Goal: Information Seeking & Learning: Learn about a topic

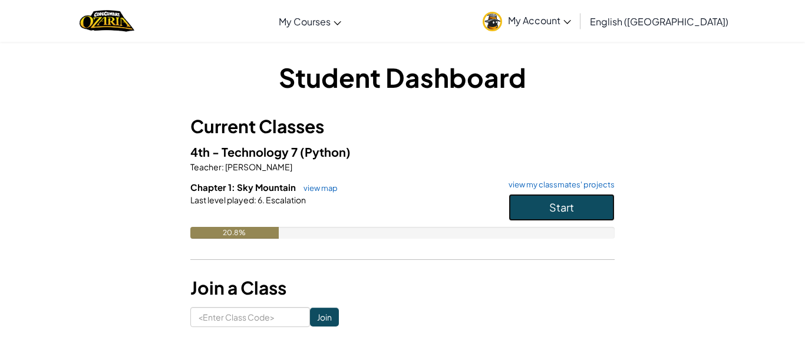
click at [559, 212] on span "Start" at bounding box center [561, 207] width 25 height 14
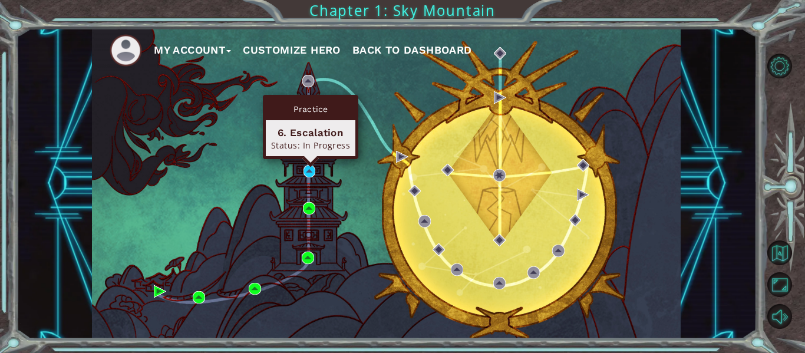
click at [302, 174] on div "My Account Customize Hero Back to Dashboard" at bounding box center [386, 183] width 589 height 311
click at [308, 172] on img at bounding box center [310, 171] width 12 height 12
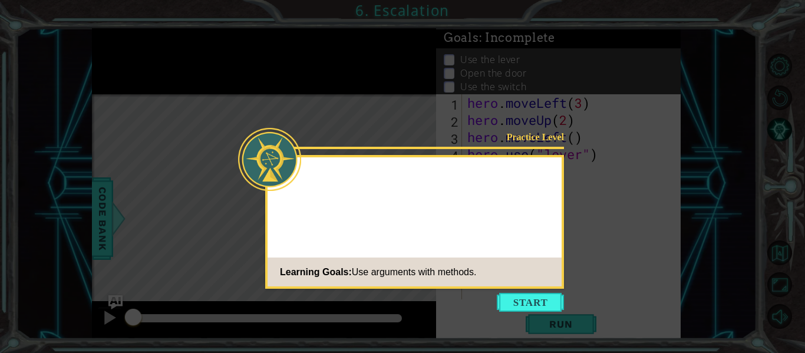
click at [513, 312] on icon at bounding box center [402, 176] width 805 height 353
click at [522, 242] on div "Practice Level Learning Goals: Use arguments with methods." at bounding box center [414, 222] width 299 height 134
click at [519, 298] on button "Start" at bounding box center [530, 302] width 67 height 19
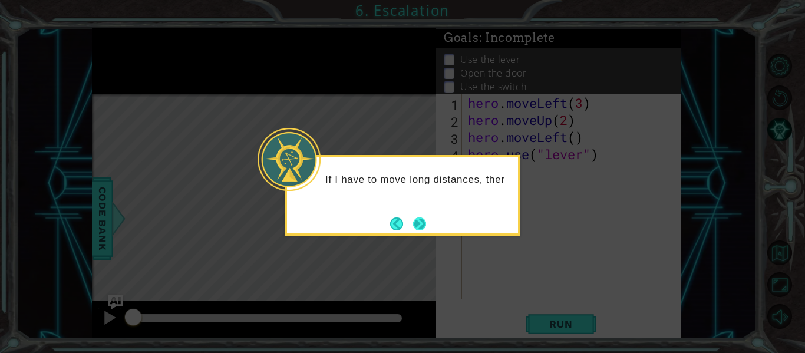
click at [417, 215] on footer at bounding box center [408, 224] width 36 height 18
click at [416, 216] on footer at bounding box center [408, 224] width 36 height 18
click at [414, 219] on button "Next" at bounding box center [420, 224] width 16 height 16
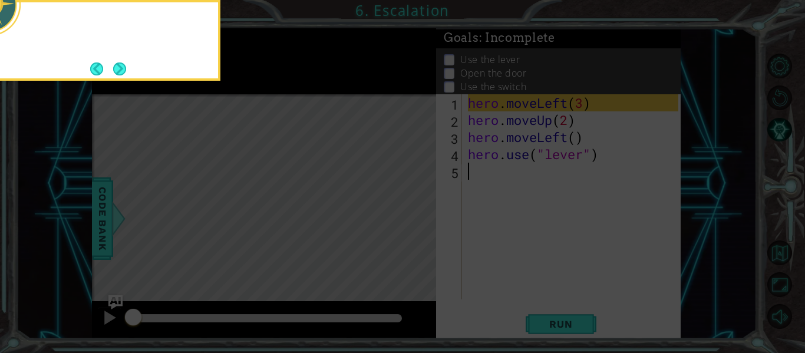
click at [414, 219] on icon at bounding box center [402, 52] width 805 height 601
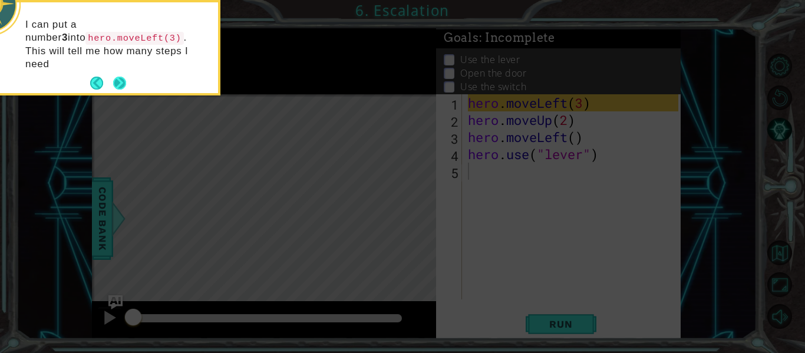
click at [124, 77] on button "Next" at bounding box center [119, 83] width 13 height 13
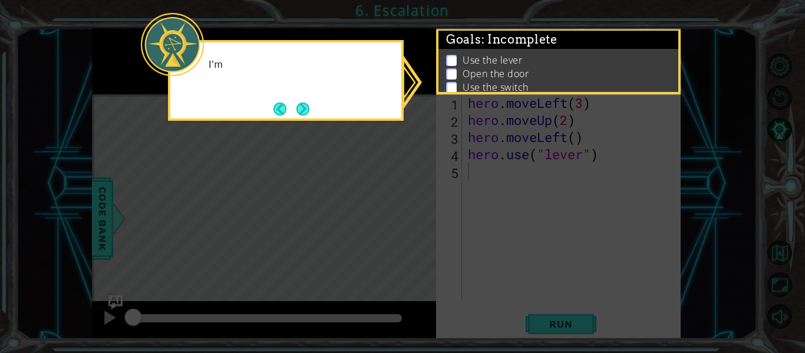
click at [124, 68] on icon at bounding box center [402, 176] width 805 height 353
click at [304, 104] on button "Next" at bounding box center [303, 109] width 18 height 18
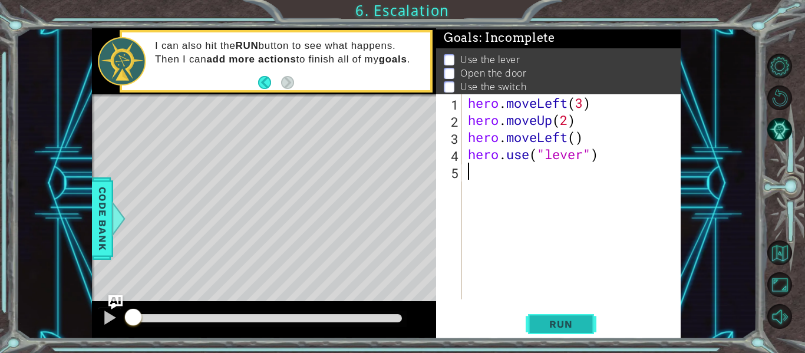
click at [577, 316] on button "Run" at bounding box center [561, 324] width 71 height 24
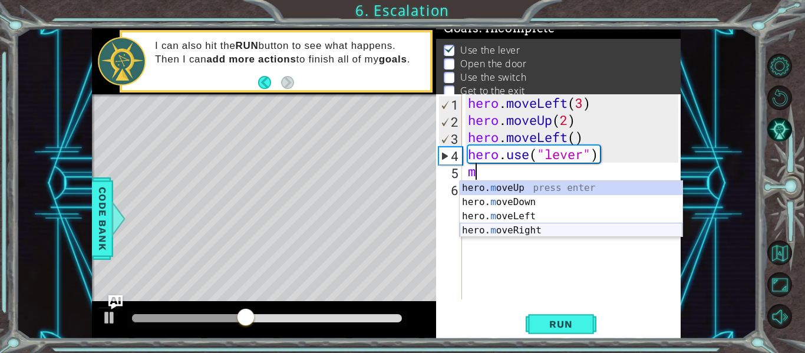
click at [523, 232] on div "hero. m oveUp press enter hero. m oveDown press enter hero. m oveLeft press ent…" at bounding box center [571, 223] width 223 height 85
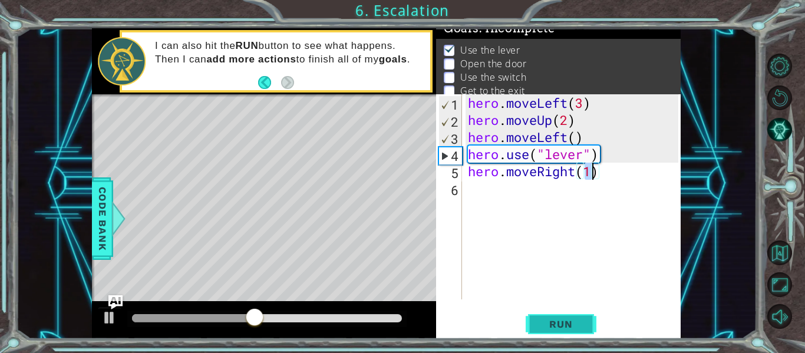
click at [553, 319] on span "Run" at bounding box center [561, 324] width 47 height 12
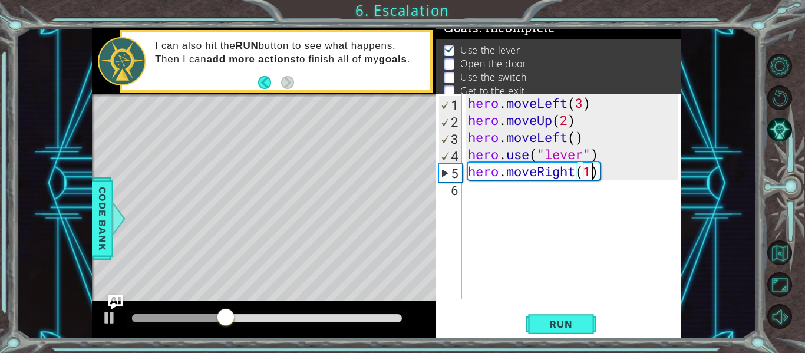
click at [572, 175] on div "hero . moveLeft ( 3 ) hero . moveUp ( 2 ) hero . moveLeft ( ) hero . use ( "lev…" at bounding box center [575, 213] width 219 height 239
click at [576, 176] on div "hero . moveLeft ( 3 ) hero . moveUp ( 2 ) hero . moveLeft ( ) hero . use ( "lev…" at bounding box center [575, 213] width 219 height 239
click at [607, 179] on div "hero . moveLeft ( 3 ) hero . moveUp ( 2 ) hero . moveLeft ( ) hero . use ( "lev…" at bounding box center [575, 213] width 219 height 239
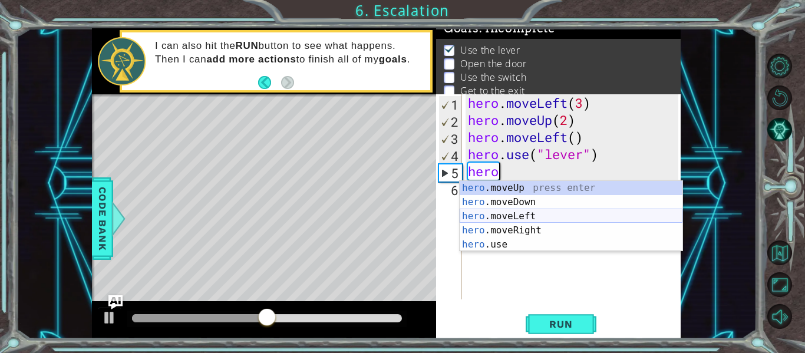
click at [545, 217] on div "hero .moveUp press enter hero .moveDown press enter hero .moveLeft press enter …" at bounding box center [571, 230] width 223 height 99
type textarea "hero.moveLeft(1)"
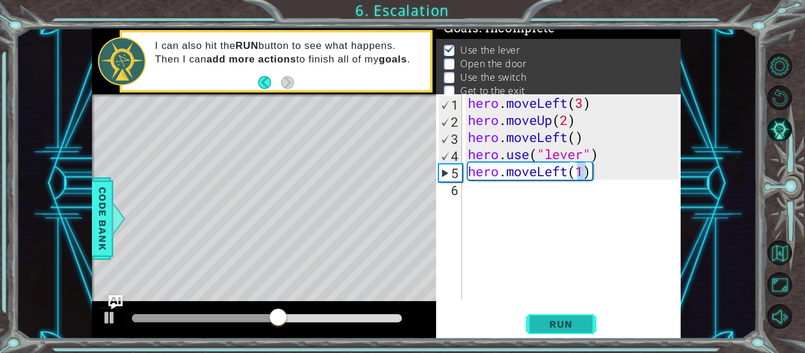
click at [554, 317] on button "Run" at bounding box center [561, 324] width 71 height 24
click at [617, 177] on div "hero . moveLeft ( 3 ) hero . moveUp ( 2 ) hero . moveLeft ( ) hero . use ( "lev…" at bounding box center [575, 213] width 219 height 239
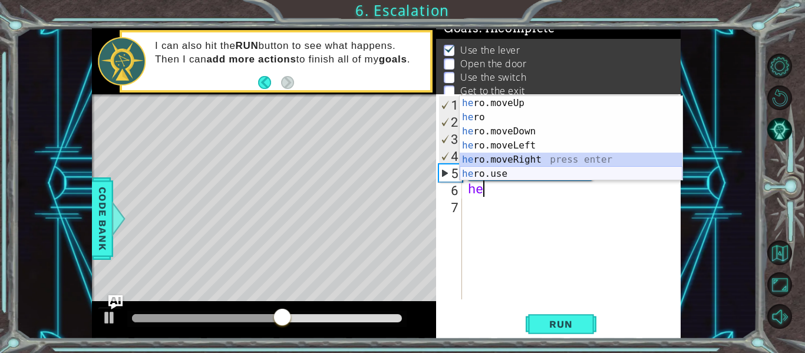
drag, startPoint x: 612, startPoint y: 164, endPoint x: 613, endPoint y: 170, distance: 6.6
click at [613, 170] on div "he ro.moveUp press enter he ro press enter he ro.moveDown press enter he ro.mov…" at bounding box center [571, 152] width 223 height 113
click at [613, 170] on div "hero . moveLeft ( 3 ) hero . moveUp ( 2 ) hero . moveLeft ( ) hero . use ( "lev…" at bounding box center [575, 213] width 219 height 239
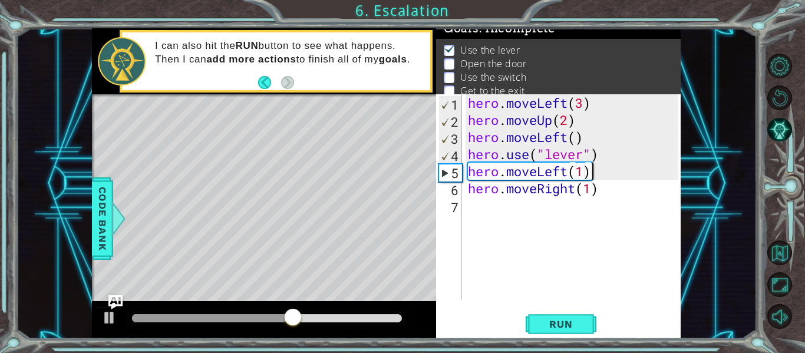
click at [590, 190] on div "hero . moveLeft ( 3 ) hero . moveUp ( 2 ) hero . moveLeft ( ) hero . use ( "lev…" at bounding box center [575, 213] width 219 height 239
click at [596, 190] on div "hero . moveLeft ( 3 ) hero . moveUp ( 2 ) hero . moveLeft ( ) hero . use ( "lev…" at bounding box center [575, 213] width 219 height 239
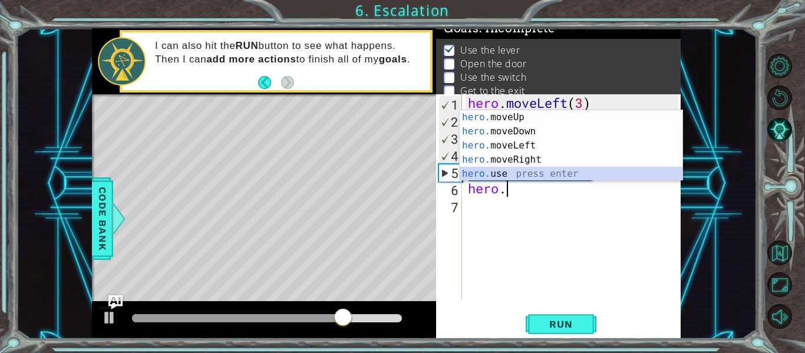
click at [520, 170] on div "hero. moveUp press enter hero. moveDown press enter hero. moveLeft press enter …" at bounding box center [571, 159] width 223 height 99
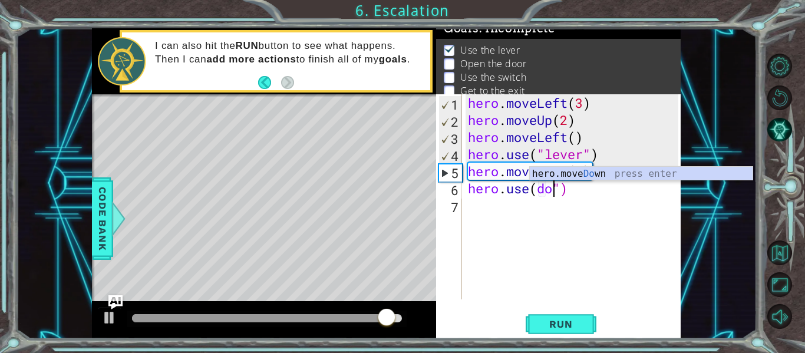
scroll to position [0, 4]
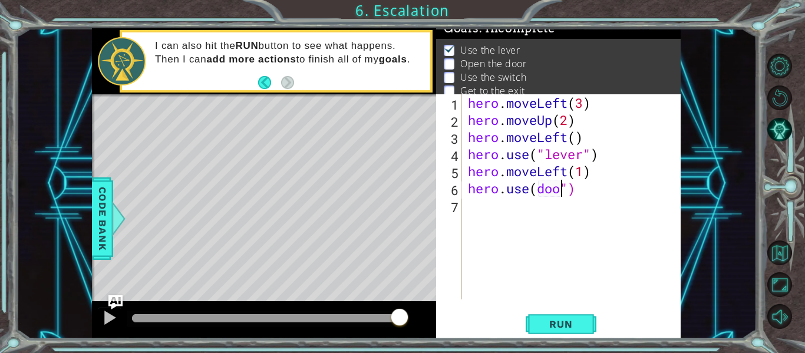
type textarea "hero.use(door")"
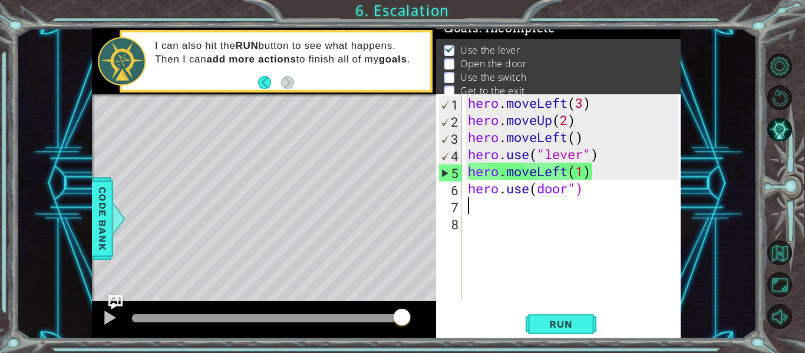
scroll to position [0, 0]
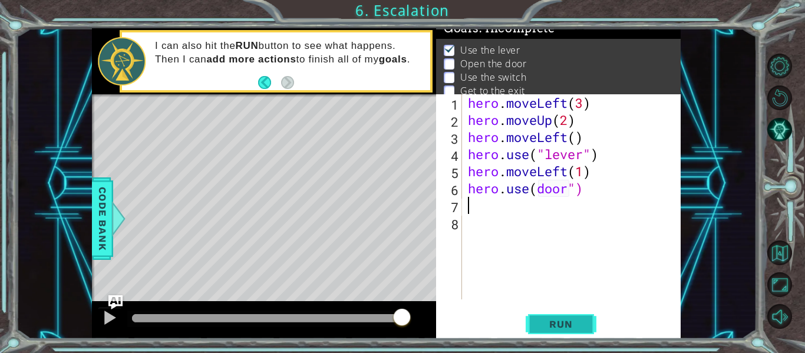
click at [568, 329] on span "Run" at bounding box center [561, 324] width 47 height 12
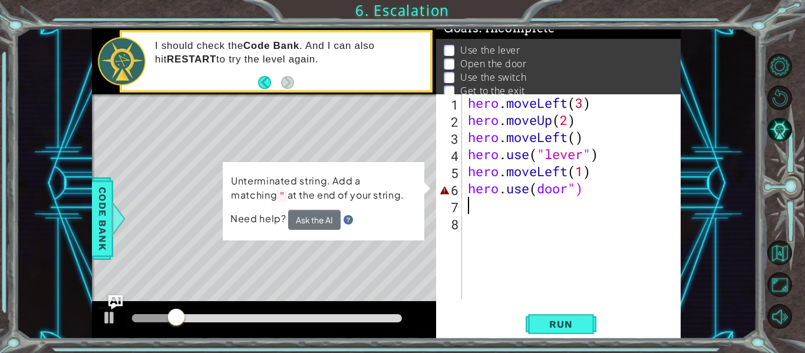
click at [539, 193] on div "hero . moveLeft ( 3 ) hero . moveUp ( 2 ) hero . moveLeft ( ) hero . use ( "lev…" at bounding box center [575, 213] width 219 height 239
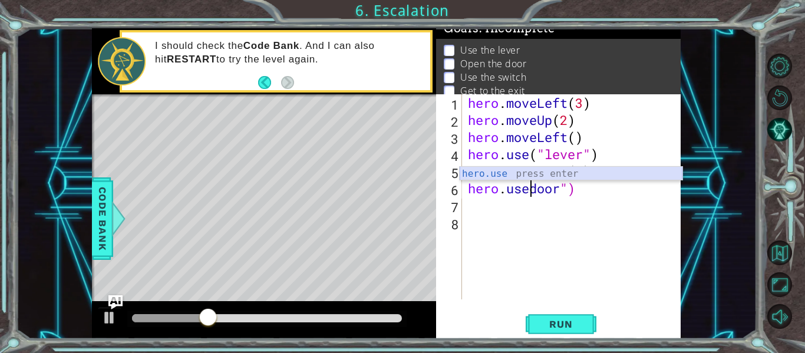
click at [523, 173] on div "hero.use press enter" at bounding box center [571, 188] width 223 height 42
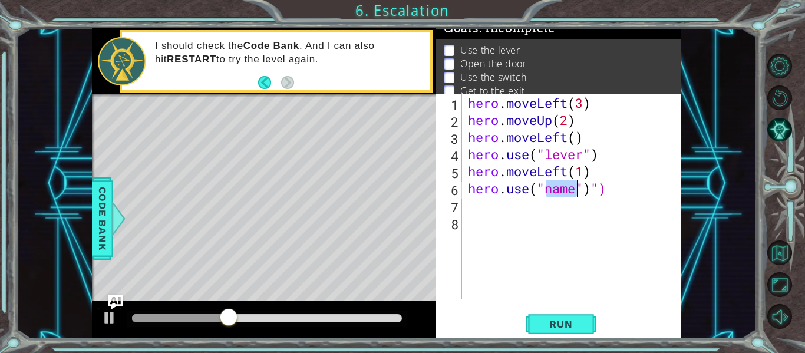
click at [649, 189] on div "hero . moveLeft ( 3 ) hero . moveUp ( 2 ) hero . moveLeft ( ) hero . use ( "lev…" at bounding box center [575, 213] width 219 height 239
click at [575, 194] on div "hero . moveLeft ( 3 ) hero . moveUp ( 2 ) hero . moveLeft ( ) hero . use ( "lev…" at bounding box center [575, 213] width 219 height 239
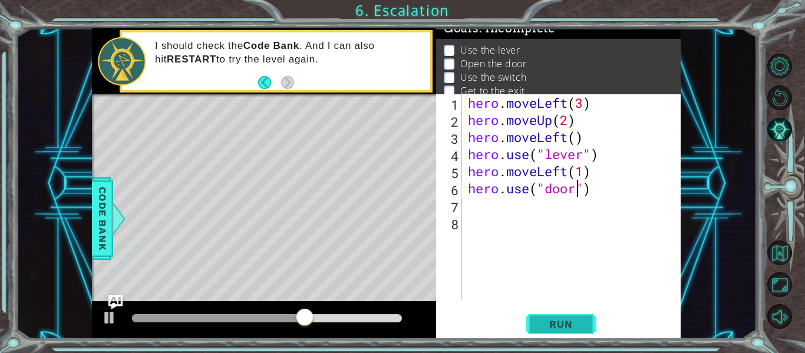
type textarea "hero.use("door")"
click at [545, 316] on button "Run" at bounding box center [561, 324] width 71 height 24
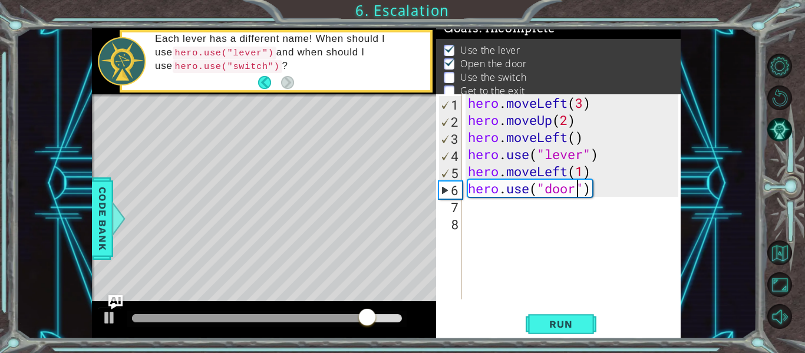
click at [599, 199] on div "hero . moveLeft ( 3 ) hero . moveUp ( 2 ) hero . moveLeft ( ) hero . use ( "lev…" at bounding box center [575, 213] width 219 height 239
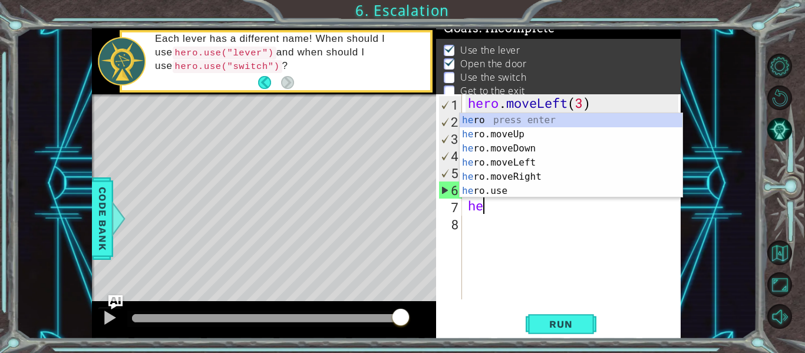
scroll to position [0, 1]
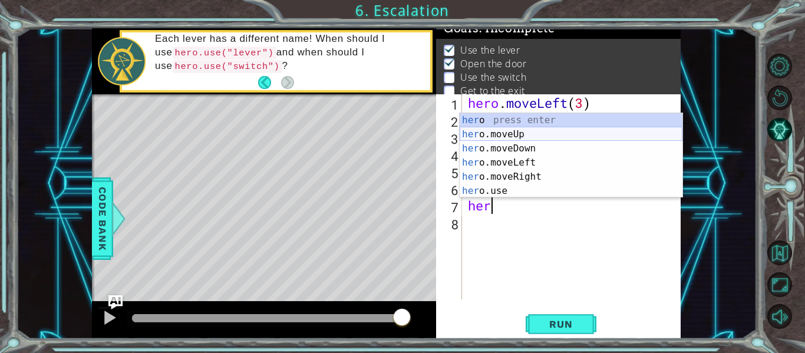
click at [530, 137] on div "her o press enter her o.moveUp press enter her o.moveDown press enter her o.mov…" at bounding box center [571, 169] width 223 height 113
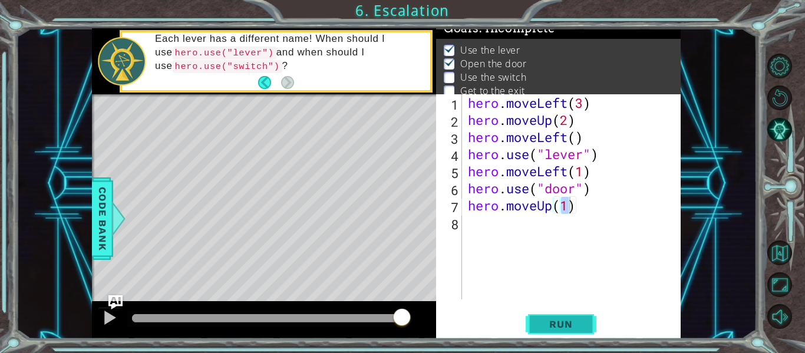
click at [558, 319] on span "Run" at bounding box center [561, 324] width 47 height 12
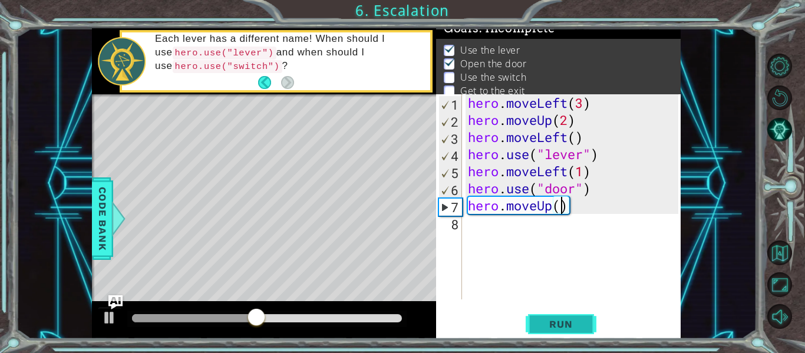
type textarea "hero.moveUp(2)"
click at [596, 214] on div "hero . moveLeft ( 3 ) hero . moveUp ( 2 ) hero . moveLeft ( ) hero . use ( "lev…" at bounding box center [575, 213] width 219 height 239
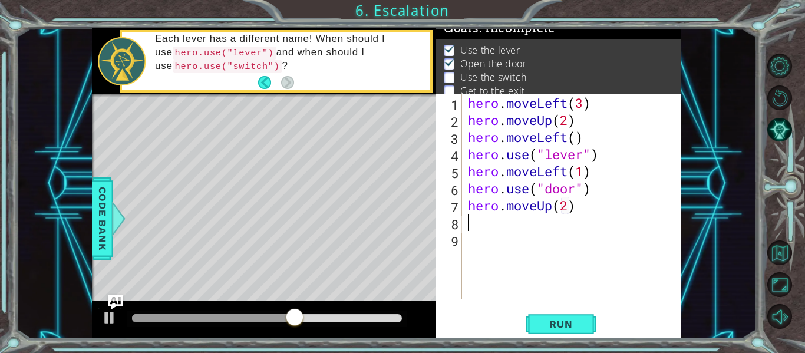
scroll to position [0, 0]
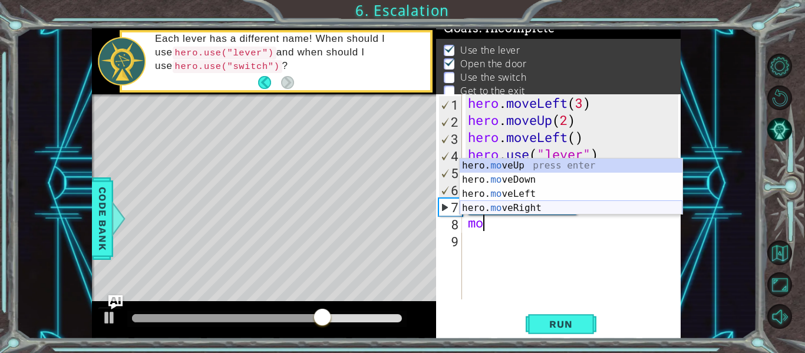
click at [523, 211] on div "hero. mo veUp press enter hero. mo veDown press enter hero. mo veLeft press ent…" at bounding box center [571, 201] width 223 height 85
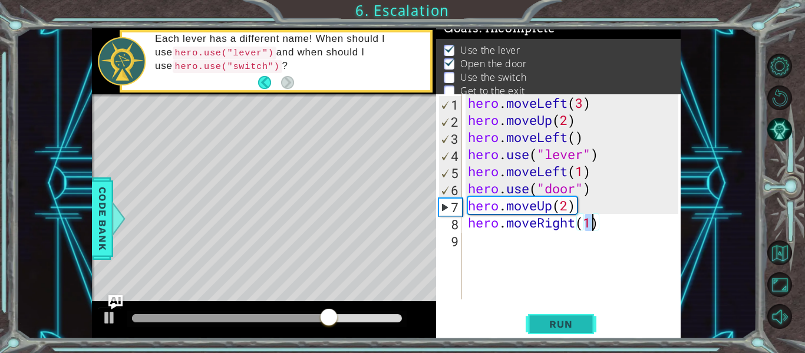
type textarea "hero.moveRight(1)"
click at [573, 324] on span "Run" at bounding box center [561, 324] width 47 height 12
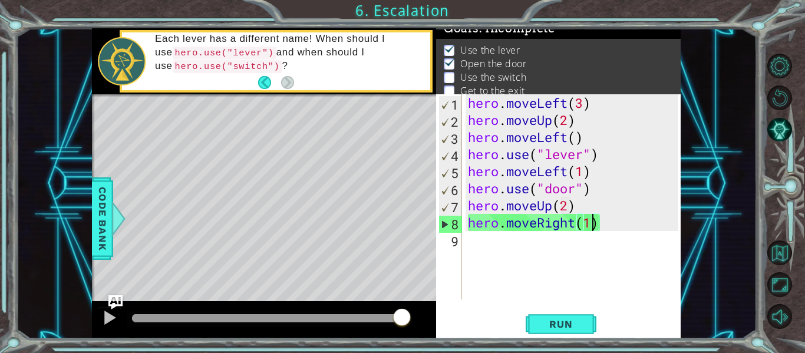
click at [631, 223] on div "hero . moveLeft ( 3 ) hero . moveUp ( 2 ) hero . moveLeft ( ) hero . use ( "lev…" at bounding box center [575, 213] width 219 height 239
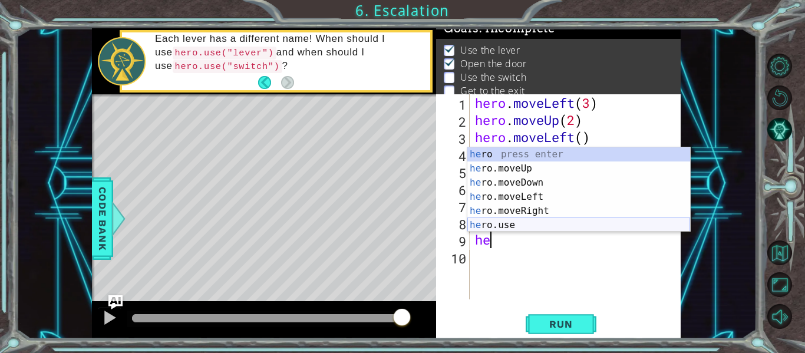
click at [552, 222] on div "he ro press enter he ro.moveUp press enter he ro.moveDown press enter he ro.mov…" at bounding box center [578, 203] width 223 height 113
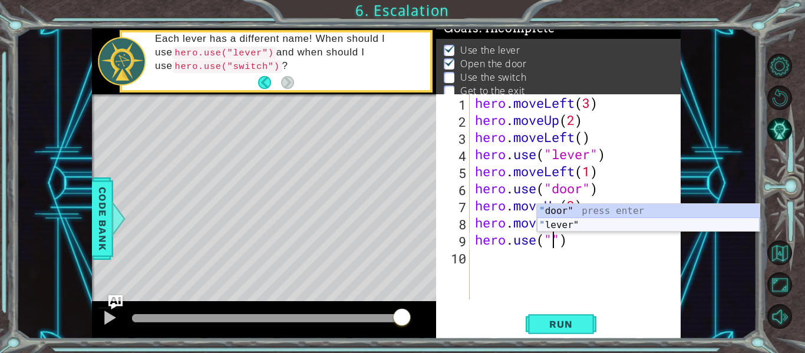
click at [578, 223] on div "" door" press enter " lever" press enter" at bounding box center [648, 232] width 223 height 57
type textarea "hero.use("lever")"
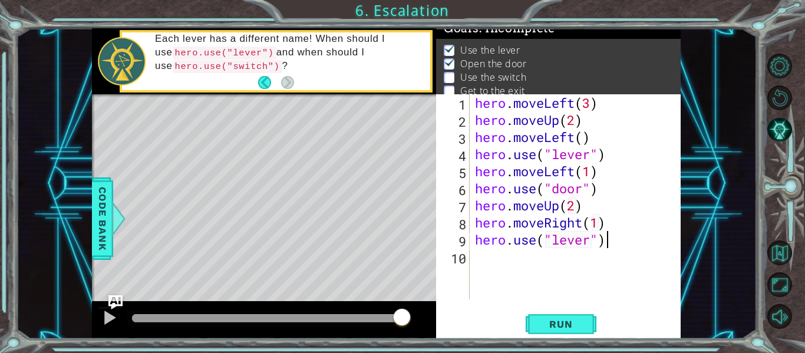
click at [624, 240] on div "hero . moveLeft ( 3 ) hero . moveUp ( 2 ) hero . moveLeft ( ) hero . use ( "lev…" at bounding box center [579, 213] width 212 height 239
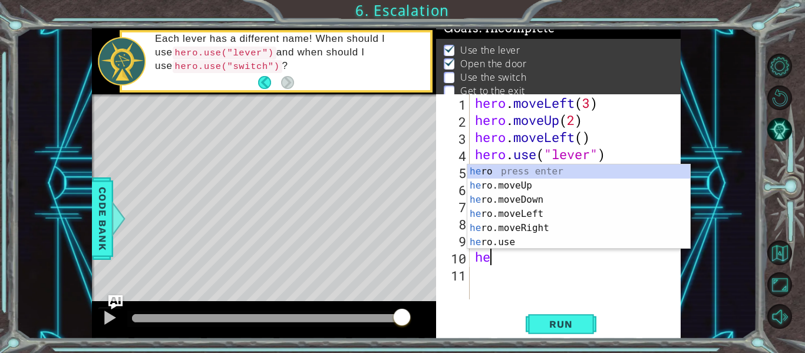
scroll to position [0, 1]
click at [559, 225] on div "her o press enter her o.moveUp press enter her o.moveDown press enter her o.mov…" at bounding box center [578, 220] width 223 height 113
type textarea "hero.moveRight(1)"
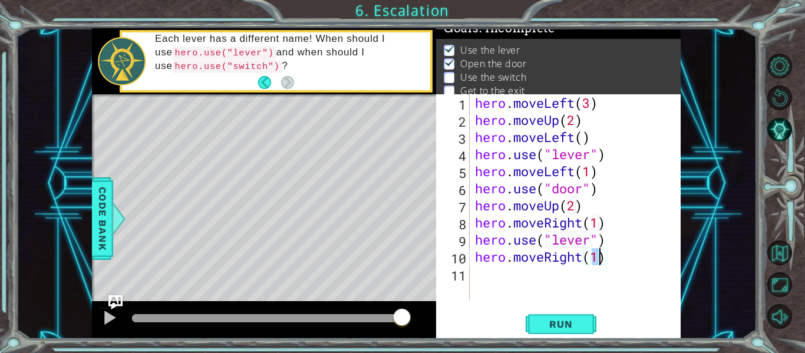
click at [494, 272] on div "hero . moveLeft ( 3 ) hero . moveUp ( 2 ) hero . moveLeft ( ) hero . use ( "lev…" at bounding box center [579, 213] width 212 height 239
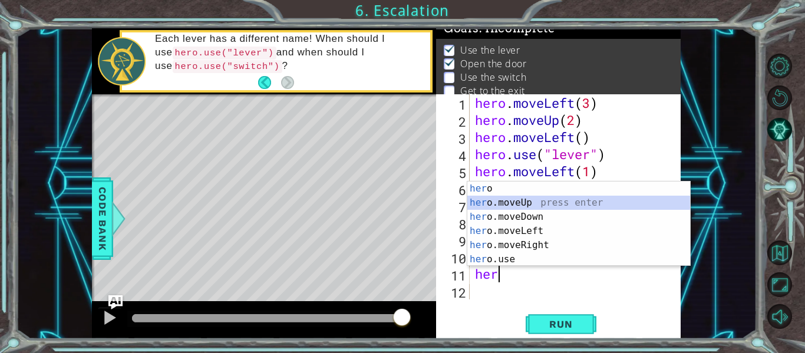
click at [515, 207] on div "her o press enter her o.moveUp press enter her o.moveDown press enter her o.mov…" at bounding box center [578, 238] width 223 height 113
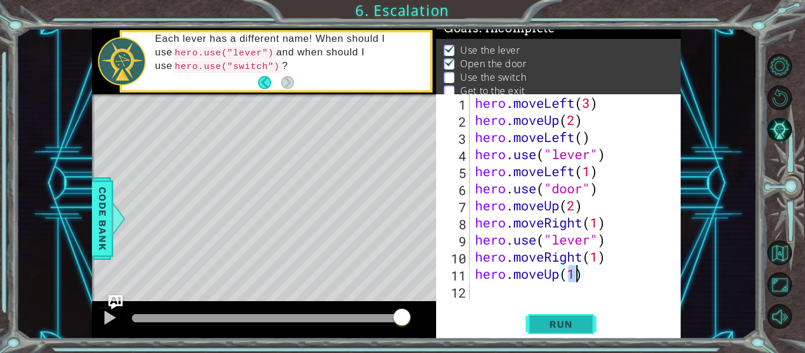
click at [558, 330] on button "Run" at bounding box center [561, 324] width 71 height 24
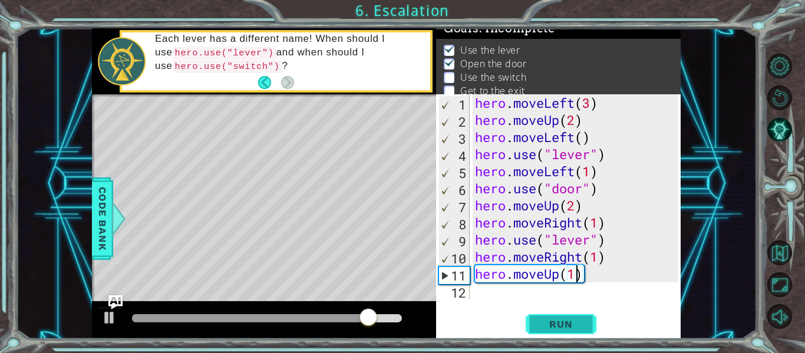
click at [564, 324] on span "Run" at bounding box center [561, 324] width 47 height 12
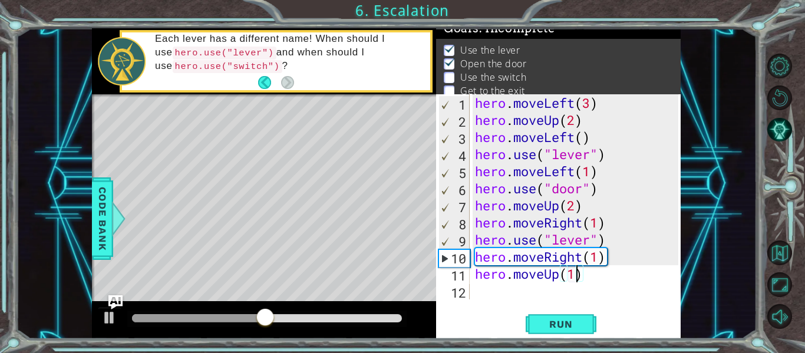
click at [594, 226] on div "hero . moveLeft ( 3 ) hero . moveUp ( 2 ) hero . moveLeft ( ) hero . use ( "lev…" at bounding box center [579, 213] width 212 height 239
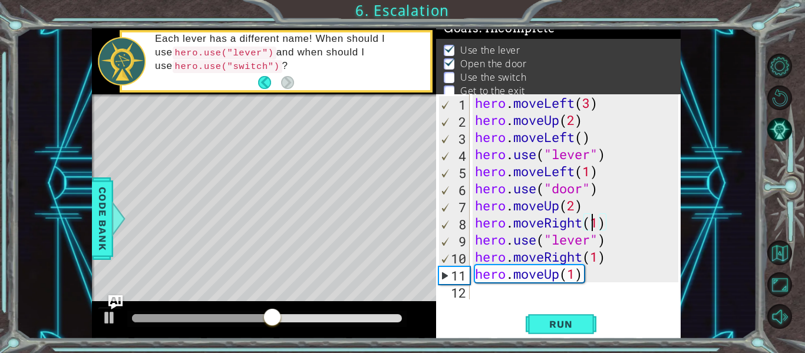
click at [598, 225] on div "hero . moveLeft ( 3 ) hero . moveUp ( 2 ) hero . moveLeft ( ) hero . use ( "lev…" at bounding box center [579, 213] width 212 height 239
click at [552, 318] on span "Run" at bounding box center [561, 324] width 47 height 12
click at [586, 243] on div "hero . moveLeft ( 3 ) hero . moveUp ( 2 ) hero . moveLeft ( ) hero . use ( "lev…" at bounding box center [579, 213] width 212 height 239
click at [589, 245] on div "hero . moveLeft ( 3 ) hero . moveUp ( 2 ) hero . moveLeft ( ) hero . use ( "lev…" at bounding box center [579, 213] width 212 height 239
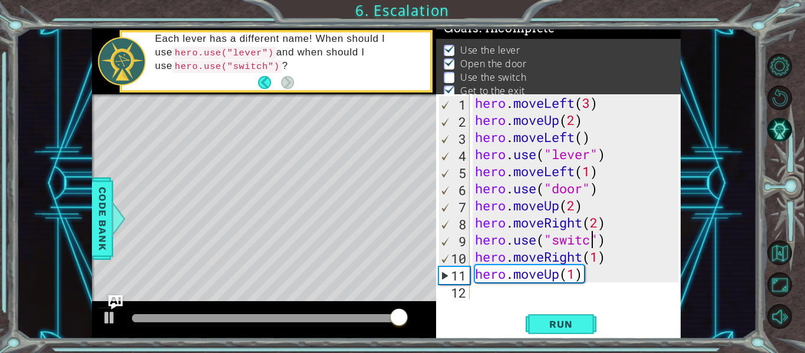
scroll to position [0, 6]
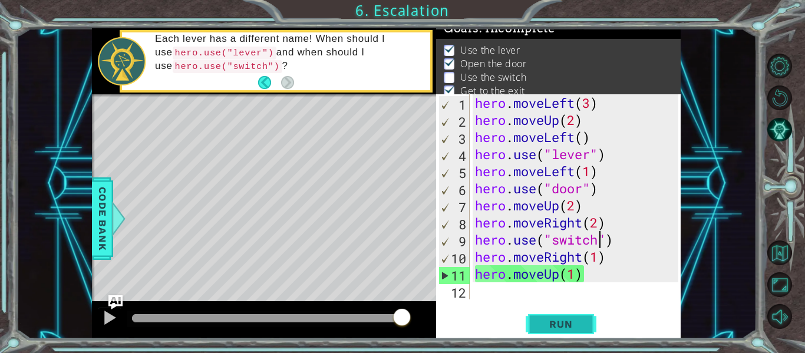
type textarea "hero.use("switch")"
click at [546, 315] on button "Run" at bounding box center [561, 324] width 71 height 24
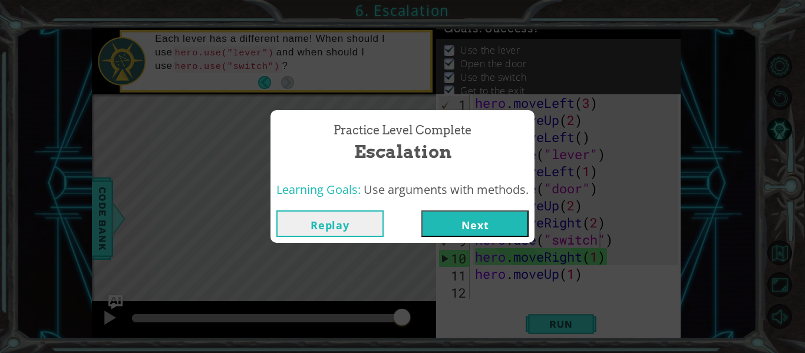
click at [441, 223] on button "Next" at bounding box center [474, 223] width 107 height 27
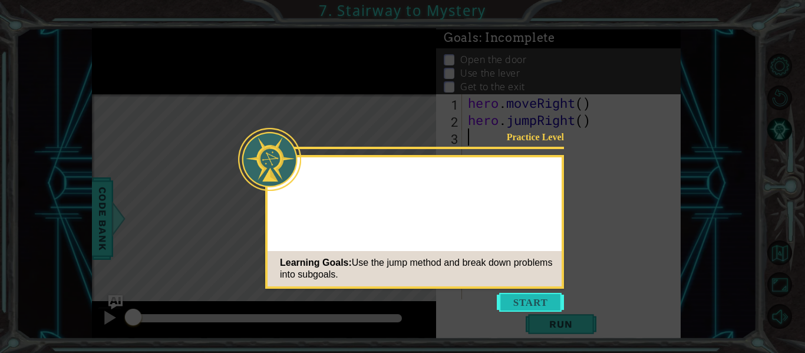
click at [508, 295] on button "Start" at bounding box center [530, 302] width 67 height 19
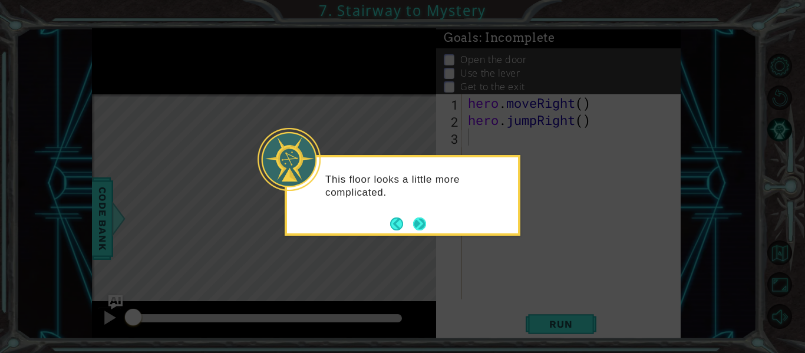
click at [417, 223] on button "Next" at bounding box center [419, 223] width 21 height 21
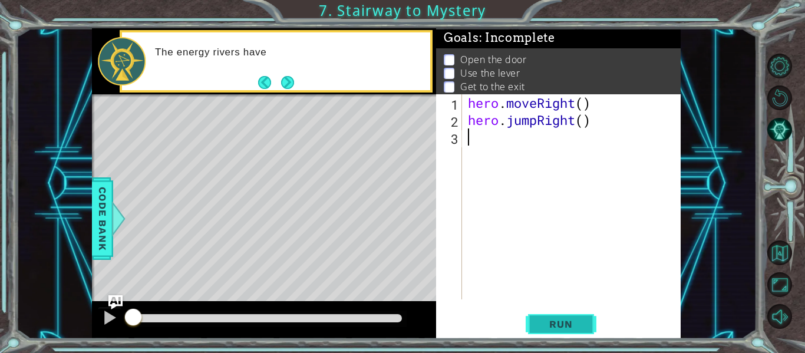
click at [579, 321] on span "Run" at bounding box center [561, 324] width 47 height 12
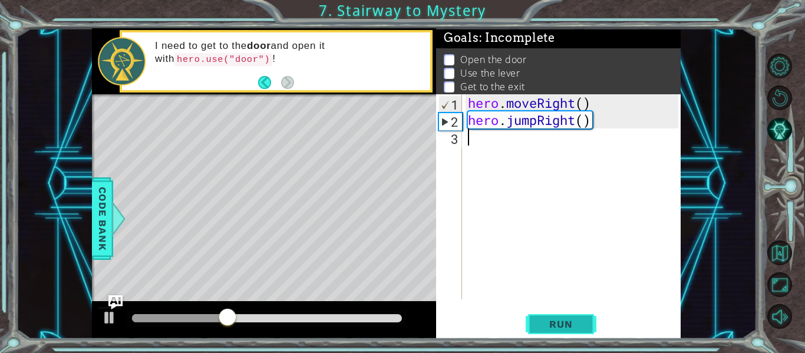
click at [579, 321] on span "Run" at bounding box center [561, 324] width 47 height 12
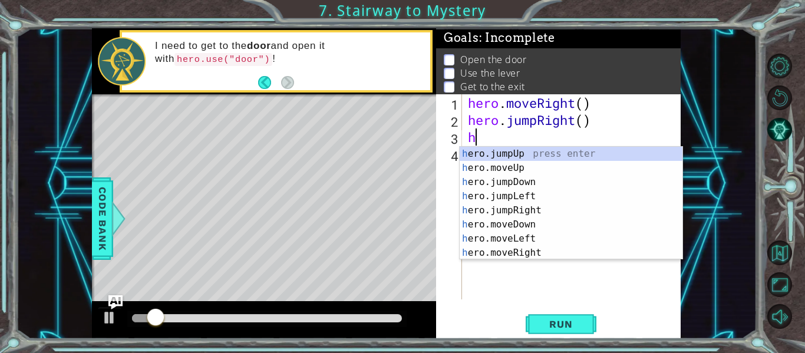
type textarea "he"
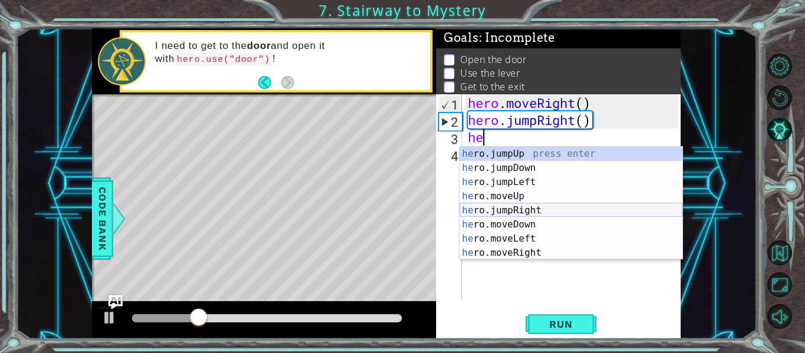
click at [526, 207] on div "he ro.jumpUp press enter he ro.jumpDown press enter he ro.jumpLeft press enter …" at bounding box center [571, 217] width 223 height 141
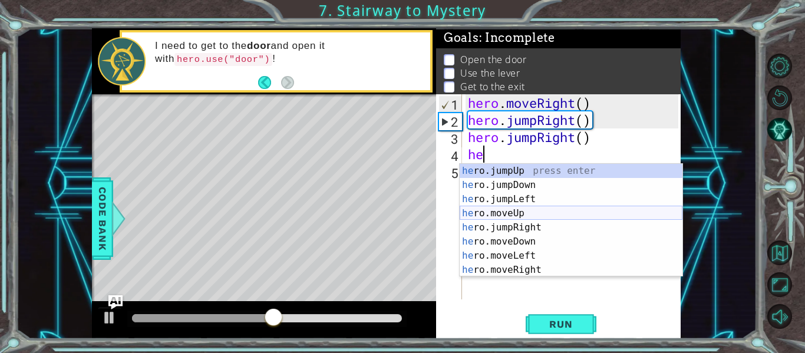
click at [526, 214] on div "he ro.jumpUp press enter he ro.jumpDown press enter he ro.jumpLeft press enter …" at bounding box center [571, 234] width 223 height 141
type textarea "hero.moveUp(1)"
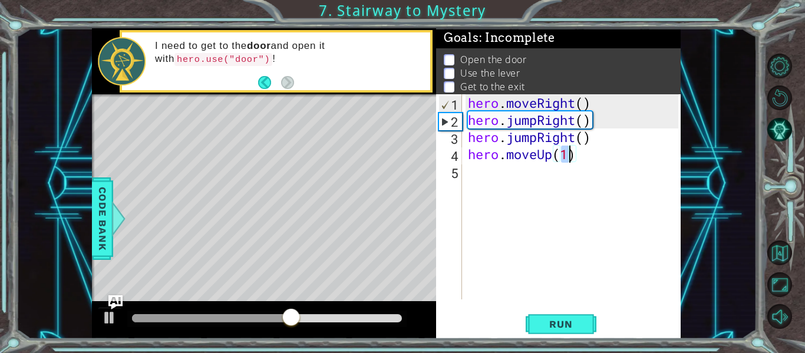
click at [590, 151] on div "hero . moveRight ( ) hero . jumpRight ( ) hero . jumpRight ( ) hero . moveUp ( …" at bounding box center [575, 213] width 219 height 239
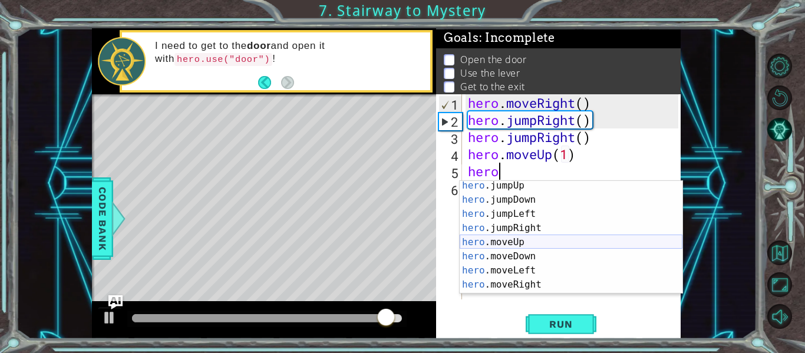
scroll to position [28, 0]
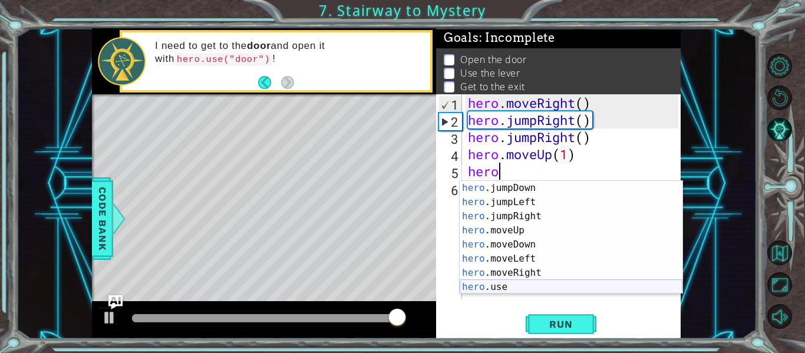
click at [518, 284] on div "hero .jumpDown press enter hero .jumpLeft press enter hero .jumpRight press ent…" at bounding box center [571, 251] width 223 height 141
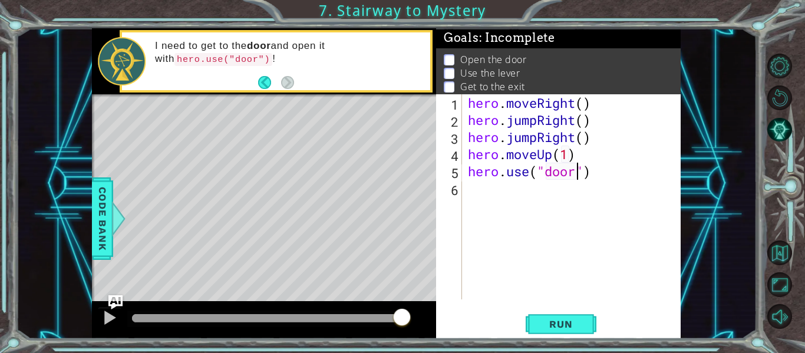
scroll to position [0, 5]
click at [534, 319] on button "Run" at bounding box center [561, 324] width 71 height 24
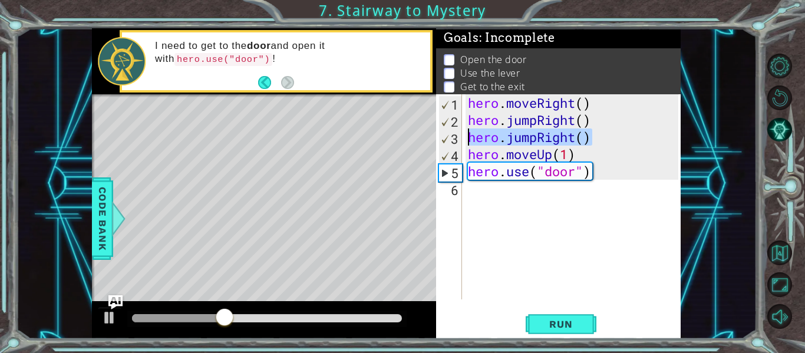
drag, startPoint x: 594, startPoint y: 137, endPoint x: 463, endPoint y: 141, distance: 130.9
click at [463, 141] on div "hero.use("door") 1 2 3 4 5 6 hero . moveRight ( ) hero . jumpRight ( ) hero . j…" at bounding box center [557, 196] width 242 height 205
type textarea "hero.jumpRight()"
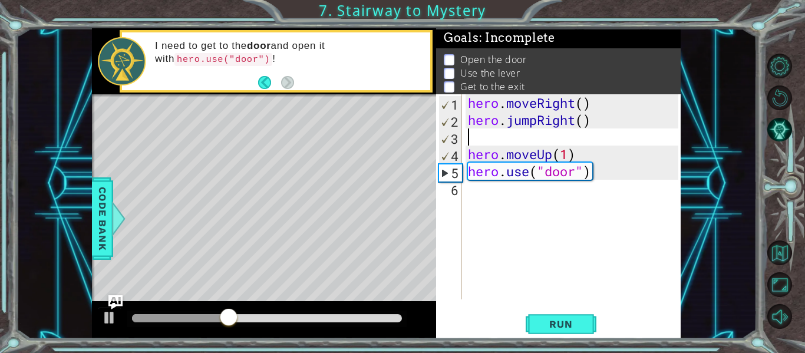
scroll to position [0, 0]
click at [573, 324] on span "Run" at bounding box center [561, 324] width 47 height 12
click at [466, 155] on div "hero . moveRight ( ) hero . jumpRight ( ) hero . moveUp ( 1 ) hero . use ( "doo…" at bounding box center [575, 213] width 219 height 239
type textarea "hero.moveUp(1)"
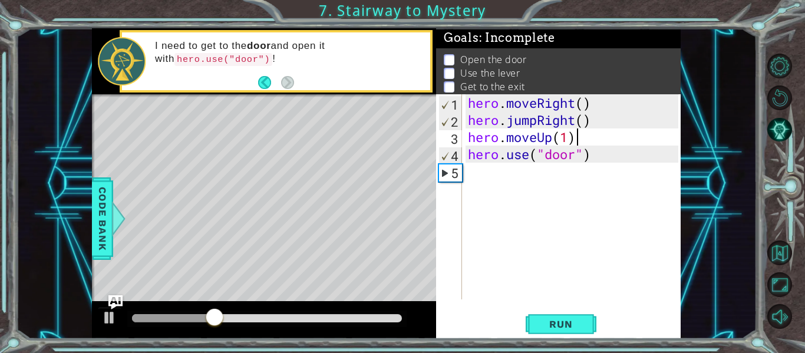
click at [581, 139] on div "hero . moveRight ( ) hero . jumpRight ( ) hero . moveUp ( 1 ) hero . use ( "doo…" at bounding box center [575, 213] width 219 height 239
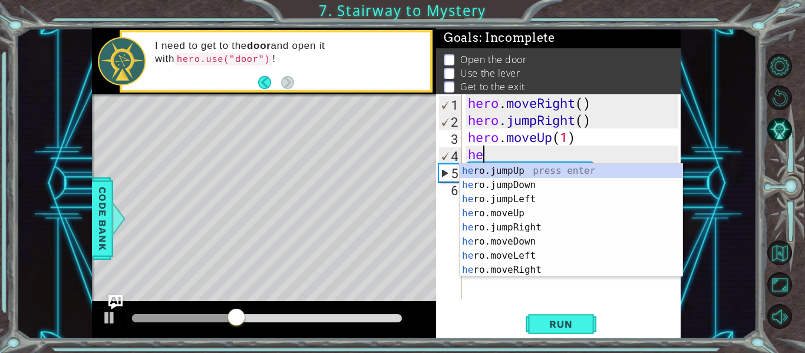
type textarea "her"
click at [545, 169] on div "her o.jumpUp press enter her o.jumpDown press enter her o.jumpLeft press enter …" at bounding box center [571, 234] width 223 height 141
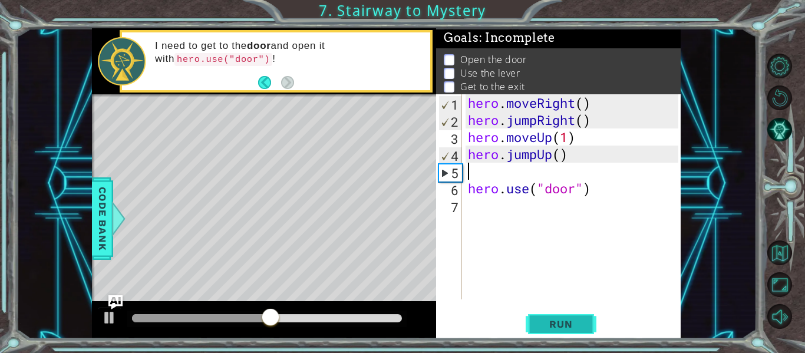
click at [557, 331] on button "Run" at bounding box center [561, 324] width 71 height 24
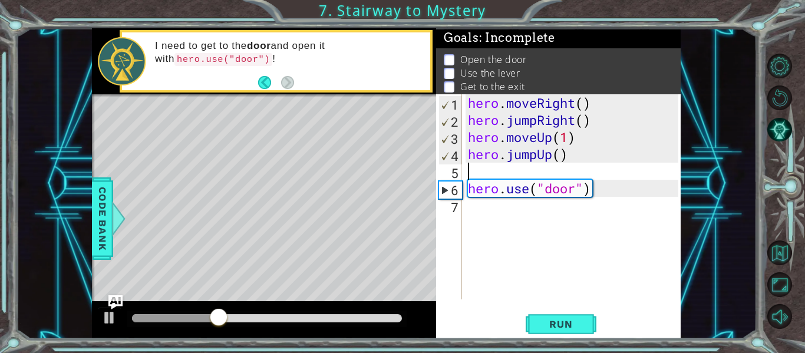
click at [467, 195] on div "hero . moveRight ( ) hero . jumpRight ( ) hero . moveUp ( 1 ) hero . jumpUp ( )…" at bounding box center [575, 213] width 219 height 239
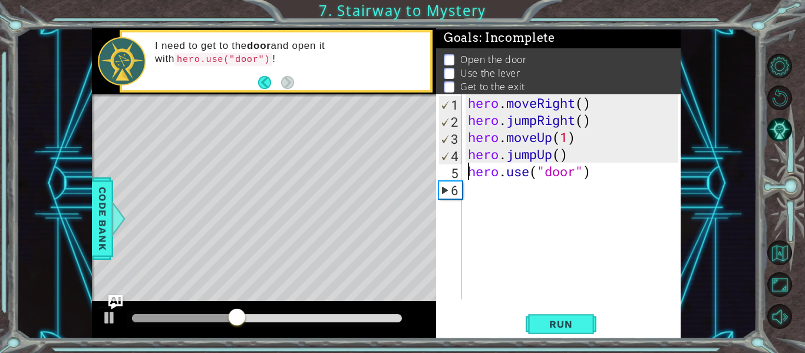
click at [533, 160] on div "hero . moveRight ( ) hero . jumpRight ( ) hero . moveUp ( 1 ) hero . jumpUp ( )…" at bounding box center [575, 213] width 219 height 239
click at [534, 160] on div "hero . moveRight ( ) hero . jumpRight ( ) hero . moveUp ( 1 ) hero . jumpUp ( )…" at bounding box center [575, 213] width 219 height 239
click at [535, 160] on div "hero . moveRight ( ) hero . jumpRight ( ) hero . moveUp ( 1 ) hero . jumpUp ( )…" at bounding box center [575, 213] width 219 height 239
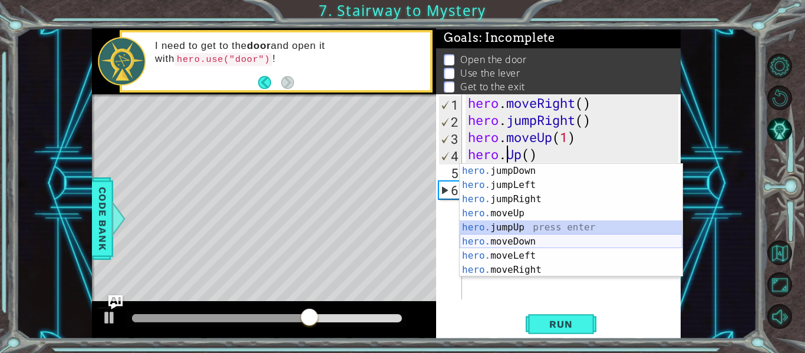
drag, startPoint x: 548, startPoint y: 227, endPoint x: 551, endPoint y: 244, distance: 17.5
click at [551, 244] on div "hero. jumpDown press enter hero. jumpLeft press enter hero. jumpRight press ent…" at bounding box center [571, 234] width 223 height 141
type textarea "hero.jump"
click at [551, 244] on div "hero . moveRight ( ) hero . jumpRight ( ) hero . moveUp ( 1 ) hero . Up ( ) her…" at bounding box center [575, 213] width 219 height 239
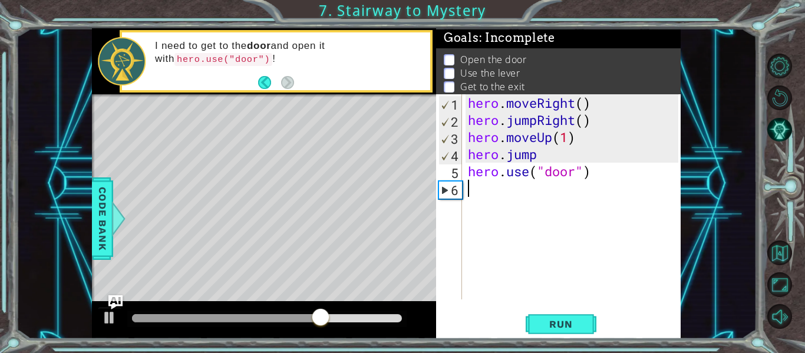
click at [539, 155] on div "hero . moveRight ( ) hero . jumpRight ( ) hero . moveUp ( 1 ) hero . jump hero …" at bounding box center [575, 213] width 219 height 239
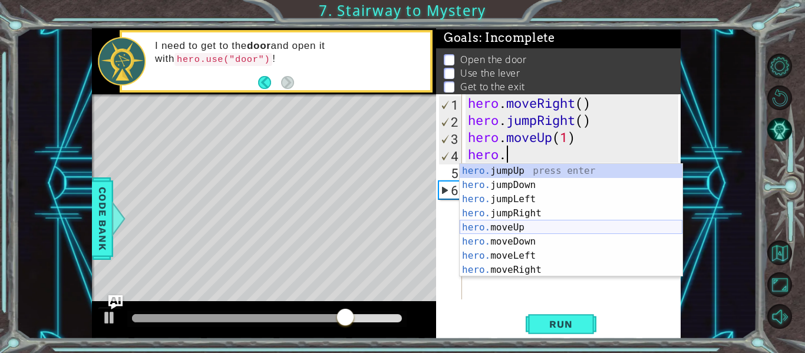
click at [532, 230] on div "hero. jumpUp press enter hero. jumpDown press enter hero. jumpLeft press enter …" at bounding box center [571, 234] width 223 height 141
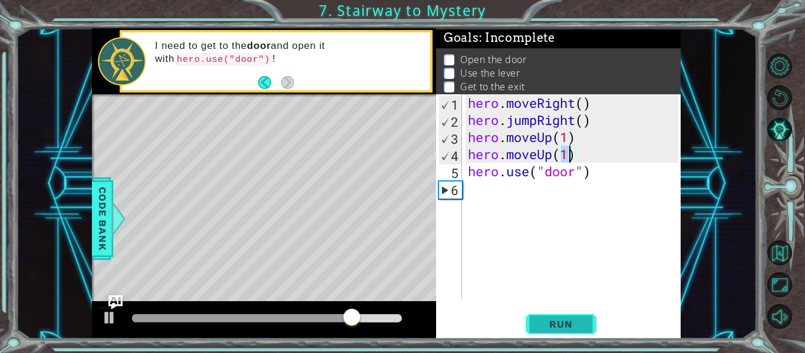
click at [552, 329] on span "Run" at bounding box center [561, 324] width 47 height 12
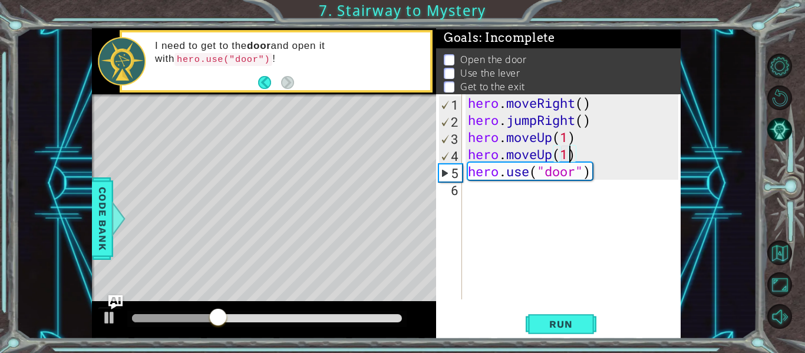
click at [568, 142] on div "hero . moveRight ( ) hero . jumpRight ( ) hero . moveUp ( 1 ) hero . moveUp ( 1…" at bounding box center [575, 213] width 219 height 239
drag, startPoint x: 581, startPoint y: 153, endPoint x: 469, endPoint y: 160, distance: 112.3
click at [469, 160] on div "hero . moveRight ( ) hero . jumpRight ( ) hero . moveUp ( 2 ) hero . moveUp ( 1…" at bounding box center [575, 213] width 219 height 239
type textarea "hero.moveUp(1)"
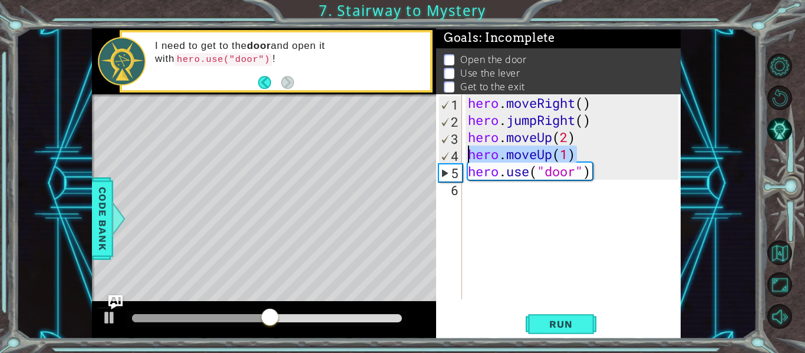
scroll to position [0, 0]
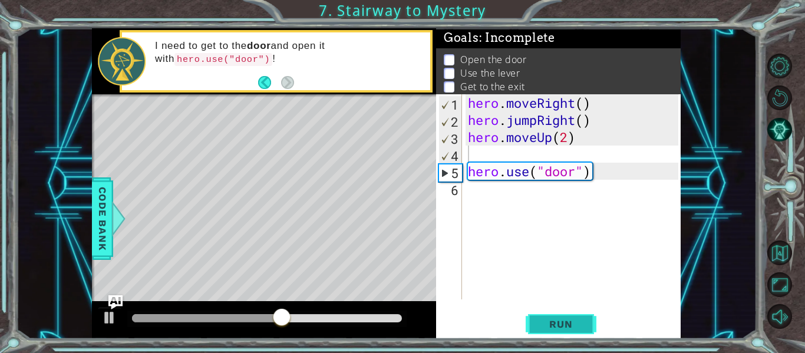
click at [568, 324] on span "Run" at bounding box center [561, 324] width 47 height 12
click at [462, 174] on div "1 2 3 4 5 6 hero . moveRight ( ) hero . jumpRight ( ) hero . moveUp ( 2 ) hero …" at bounding box center [557, 196] width 242 height 205
click at [465, 174] on div "1 2 3 4 5 6 hero . moveRight ( ) hero . jumpRight ( ) hero . moveUp ( 2 ) hero …" at bounding box center [557, 196] width 242 height 205
click at [467, 174] on div "hero . moveRight ( ) hero . jumpRight ( ) hero . moveUp ( 2 ) hero . use ( "doo…" at bounding box center [575, 213] width 219 height 239
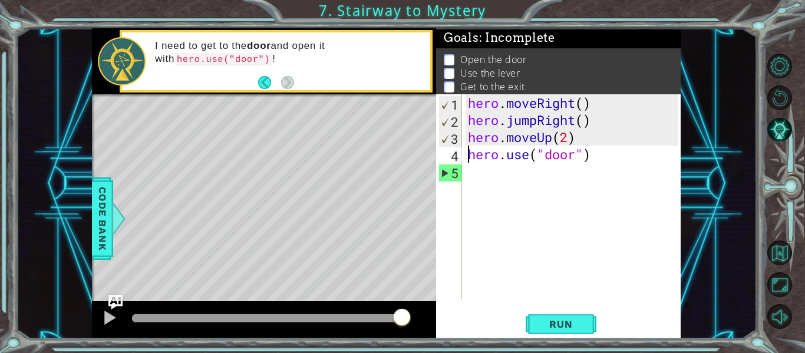
click at [602, 159] on div "hero . moveRight ( ) hero . jumpRight ( ) hero . moveUp ( 2 ) hero . use ( "doo…" at bounding box center [575, 213] width 219 height 239
click at [549, 325] on span "Run" at bounding box center [561, 324] width 47 height 12
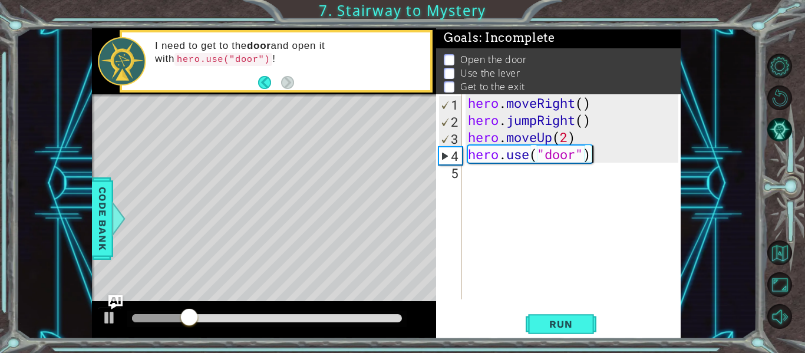
click at [571, 138] on div "hero . moveRight ( ) hero . jumpRight ( ) hero . moveUp ( 2 ) hero . use ( "doo…" at bounding box center [575, 213] width 219 height 239
type textarea "hero.moveUp(1)"
click at [581, 139] on div "hero . moveRight ( ) hero . jumpRight ( ) hero . moveUp ( 1 ) hero . use ( "doo…" at bounding box center [575, 213] width 219 height 239
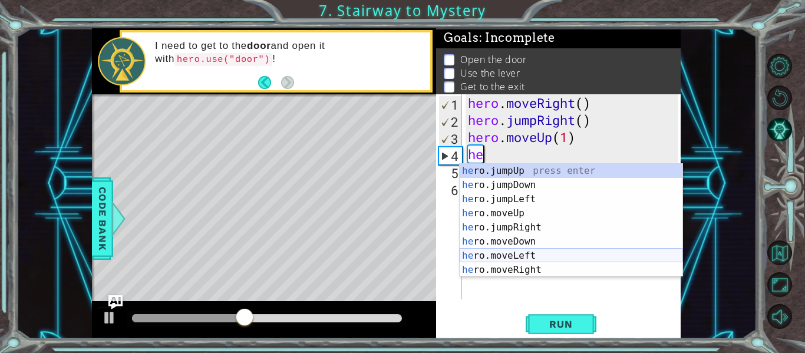
click at [506, 265] on div "he ro.jumpUp press enter he ro.jumpDown press enter he ro.jumpLeft press enter …" at bounding box center [571, 234] width 223 height 141
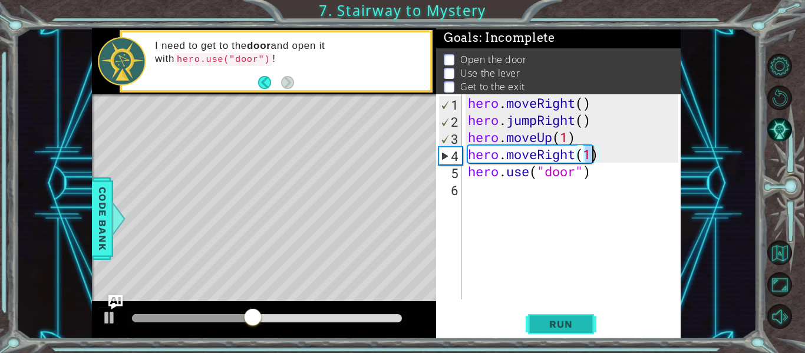
click at [556, 315] on button "Run" at bounding box center [561, 324] width 71 height 24
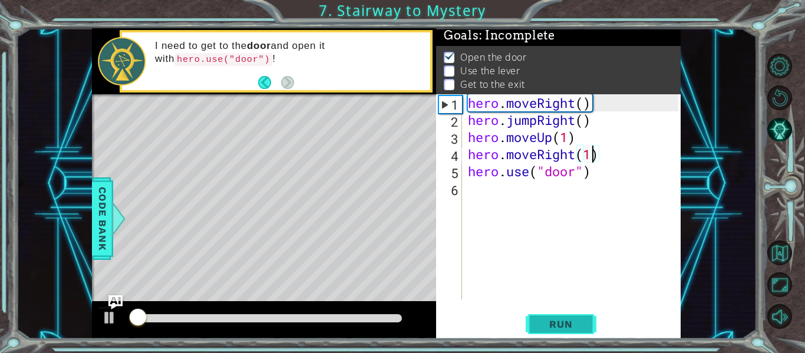
scroll to position [3, 0]
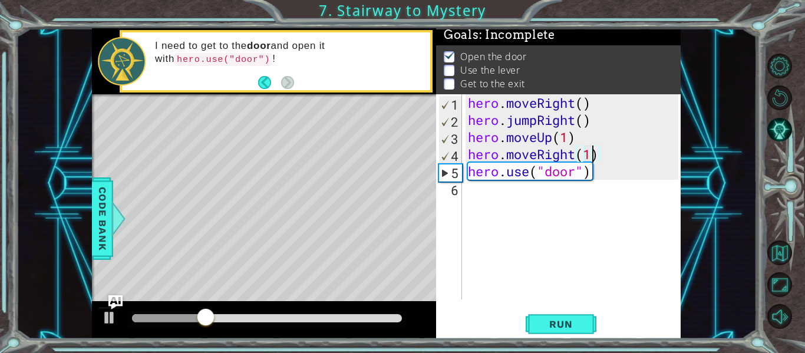
click at [611, 178] on div "hero . moveRight ( ) hero . jumpRight ( ) hero . moveUp ( 1 ) hero . moveRight …" at bounding box center [575, 213] width 219 height 239
type textarea "hero.use("door")"
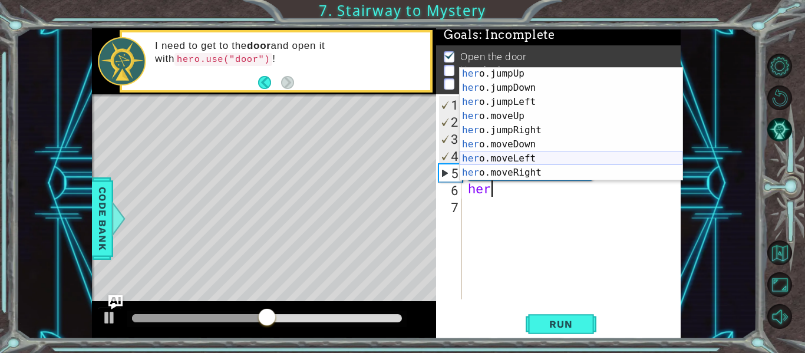
scroll to position [16, 0]
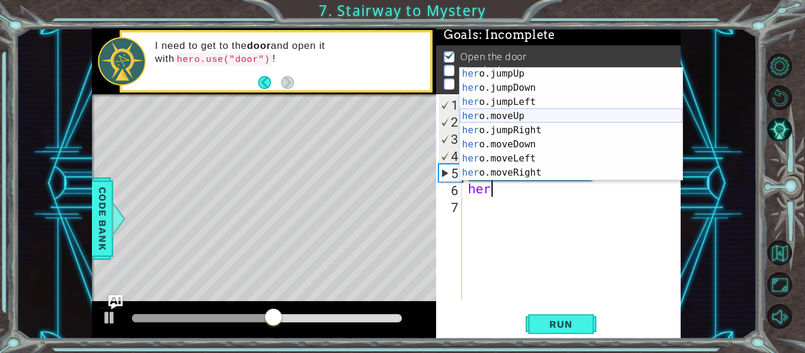
click at [530, 112] on div "her o.jumpUp press enter her o.jumpDown press enter her o.jumpLeft press enter …" at bounding box center [571, 137] width 223 height 141
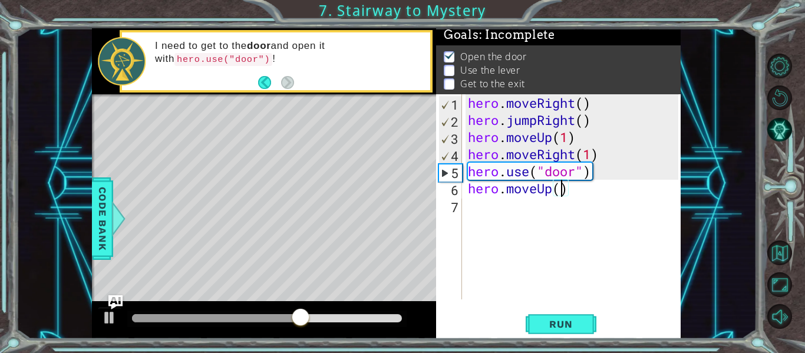
type textarea "hero.moveUp(2)"
click at [597, 199] on div "hero . moveRight ( ) hero . jumpRight ( ) hero . moveUp ( 1 ) hero . moveRight …" at bounding box center [575, 213] width 219 height 239
click at [598, 187] on div "hero . moveRight ( ) hero . jumpRight ( ) hero . moveUp ( 1 ) hero . moveRight …" at bounding box center [575, 213] width 219 height 239
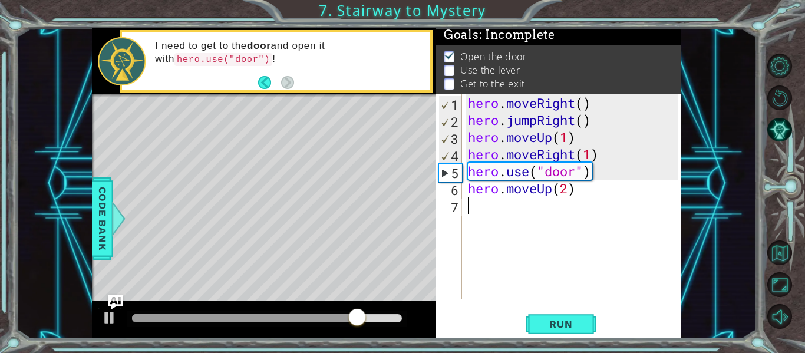
type textarea "hero.moveUp(2)"
click at [458, 215] on div "7" at bounding box center [451, 207] width 24 height 17
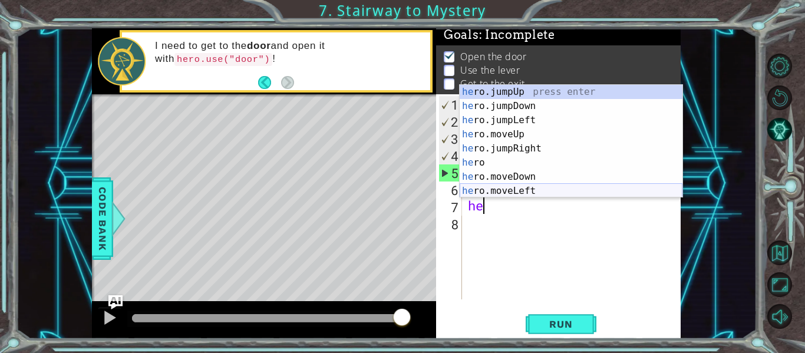
click at [546, 187] on div "he ro.jumpUp press enter he ro.jumpDown press enter he ro.jumpLeft press enter …" at bounding box center [571, 155] width 223 height 141
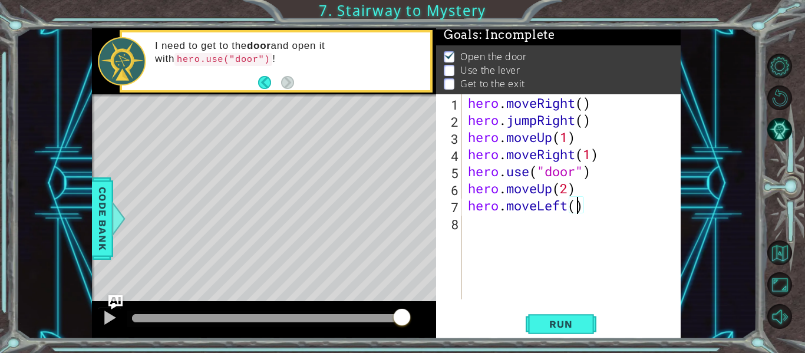
type textarea "hero.moveLeft(2)"
click at [559, 226] on div "hero . moveRight ( ) hero . jumpRight ( ) hero . moveUp ( 1 ) hero . moveRight …" at bounding box center [575, 213] width 219 height 239
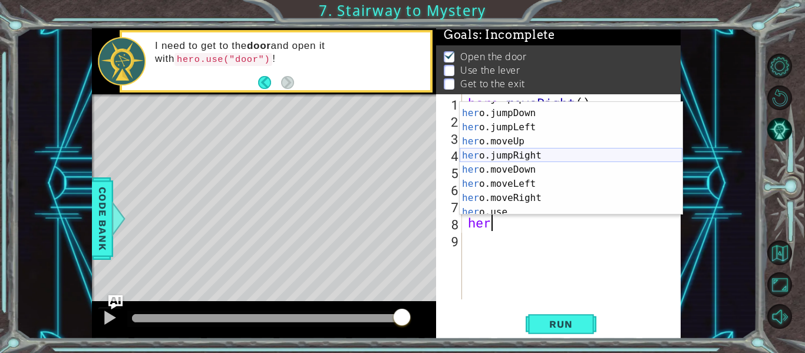
scroll to position [28, 0]
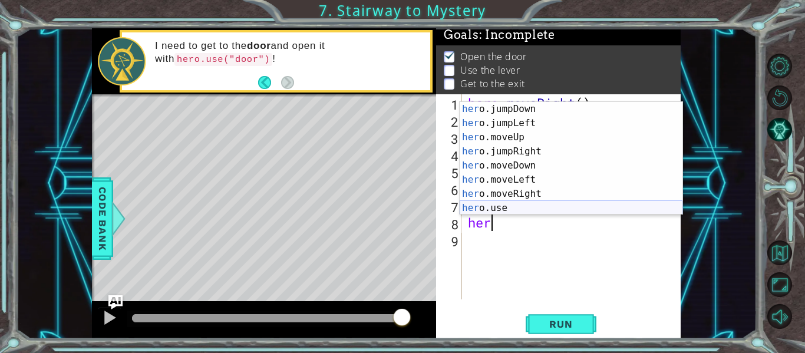
click at [517, 206] on div "her o.jumpDown press enter her o.jumpLeft press enter her o.moveUp press enter …" at bounding box center [571, 172] width 223 height 141
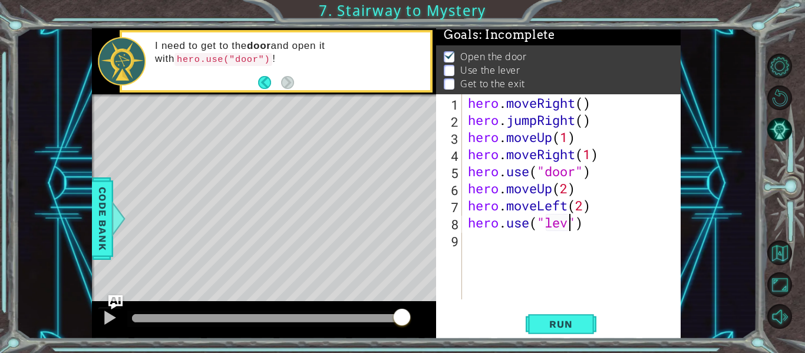
scroll to position [0, 5]
click at [585, 321] on button "Run" at bounding box center [561, 324] width 71 height 24
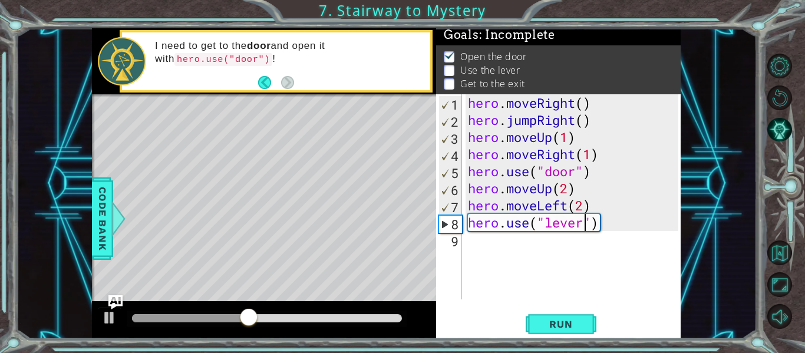
click at [583, 206] on div "hero . moveRight ( ) hero . jumpRight ( ) hero . moveUp ( 1 ) hero . moveRight …" at bounding box center [575, 213] width 219 height 239
click at [612, 220] on div "hero . moveRight ( ) hero . jumpRight ( ) hero . moveUp ( 1 ) hero . moveRight …" at bounding box center [575, 213] width 219 height 239
type textarea "hero.use("lever")"
click at [612, 220] on div "hero . moveRight ( ) hero . jumpRight ( ) hero . moveUp ( 1 ) hero . moveRight …" at bounding box center [575, 213] width 219 height 239
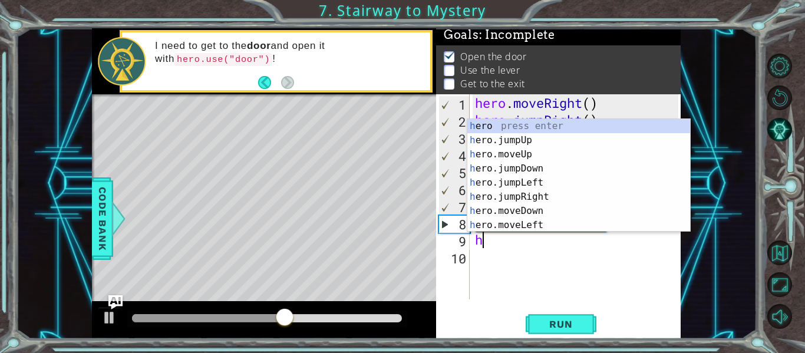
scroll to position [0, 0]
type textarea "he"
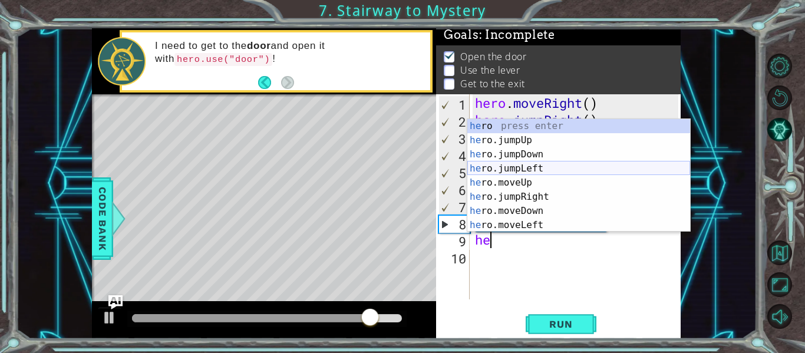
click at [533, 166] on div "he ro press enter he ro.jumpUp press enter he ro.jumpDown press enter he ro.jum…" at bounding box center [578, 189] width 223 height 141
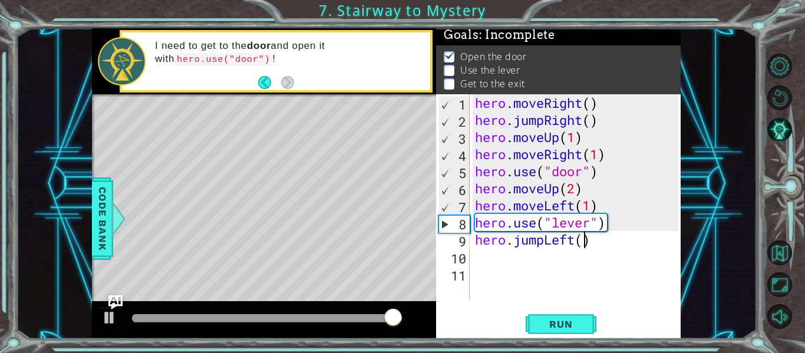
click at [587, 237] on div "hero . moveRight ( ) hero . jumpRight ( ) hero . moveUp ( 1 ) hero . moveRight …" at bounding box center [579, 213] width 212 height 239
type textarea "hero.jumpLeft(2)"
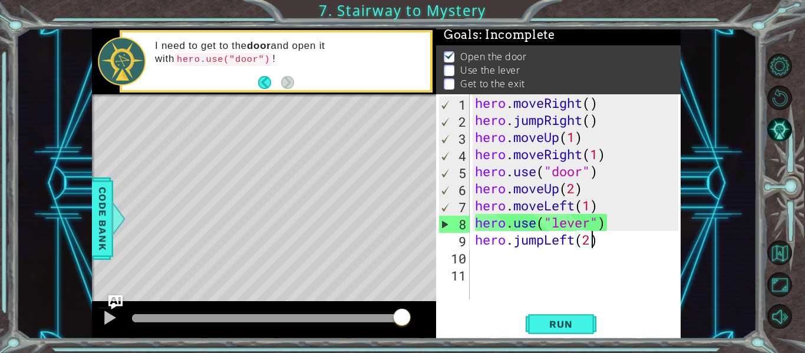
scroll to position [0, 5]
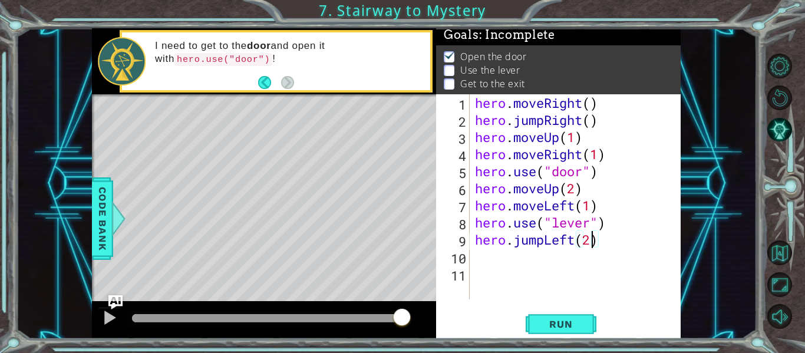
click at [598, 242] on div "hero . moveRight ( ) hero . jumpRight ( ) hero . moveUp ( 1 ) hero . moveRight …" at bounding box center [579, 213] width 212 height 239
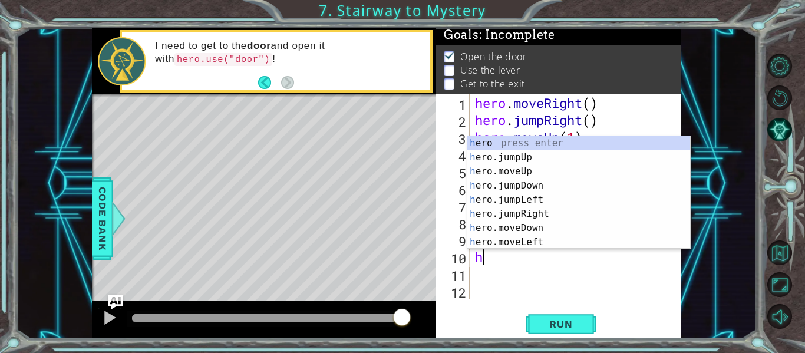
type textarea "her"
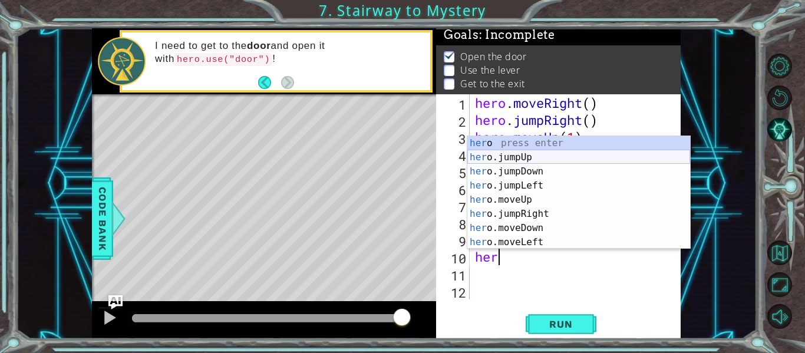
click at [554, 155] on div "her o press enter her o.jumpUp press enter her o.jumpDown press enter her o.jum…" at bounding box center [578, 206] width 223 height 141
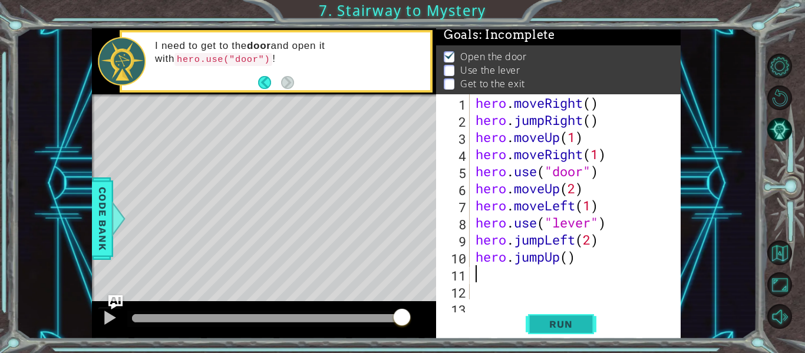
click at [538, 324] on span "Run" at bounding box center [561, 324] width 47 height 12
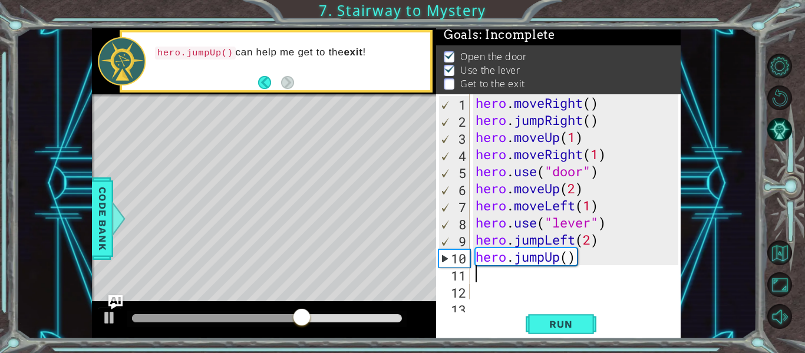
click at [599, 239] on div "hero . moveRight ( ) hero . jumpRight ( ) hero . moveUp ( 1 ) hero . moveRight …" at bounding box center [578, 213] width 211 height 239
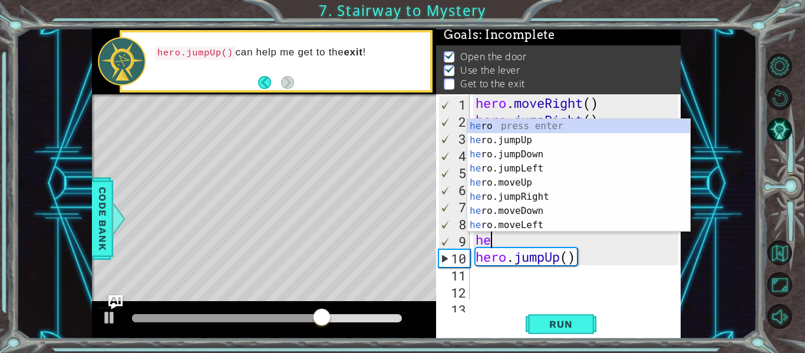
type textarea "h"
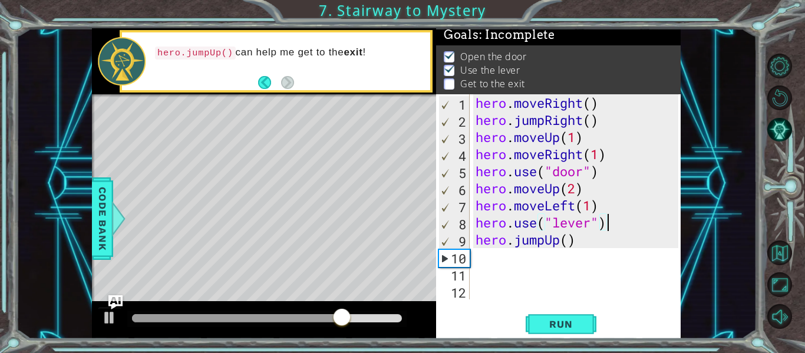
click at [596, 241] on div "hero . moveRight ( ) hero . jumpRight ( ) hero . moveUp ( 1 ) hero . moveRight …" at bounding box center [578, 213] width 211 height 239
type textarea "hero.jumpUp()"
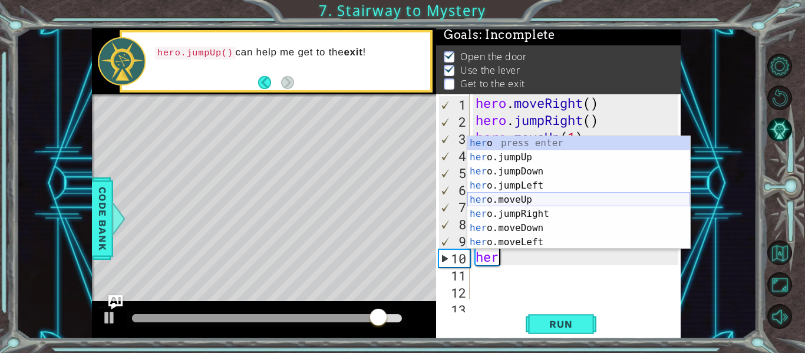
scroll to position [28, 0]
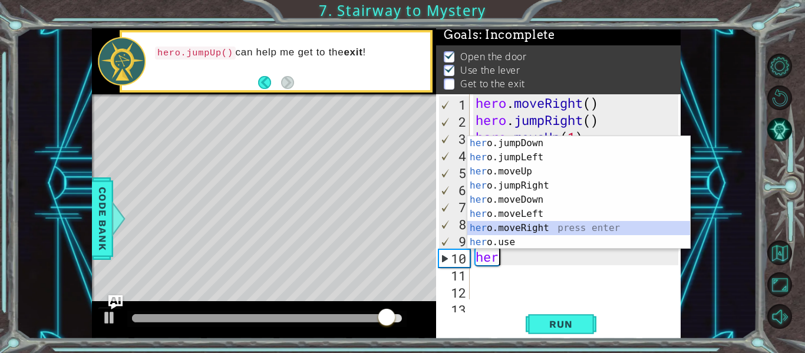
click at [541, 227] on div "her o.jumpDown press enter her o.jumpLeft press enter her o.moveUp press enter …" at bounding box center [578, 206] width 223 height 141
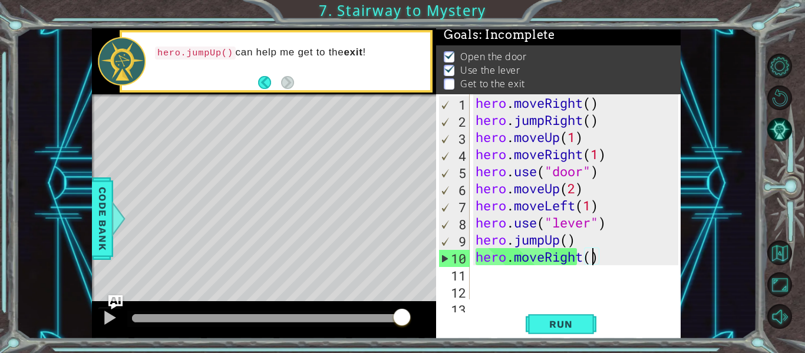
type textarea "hero.moveRight(2)"
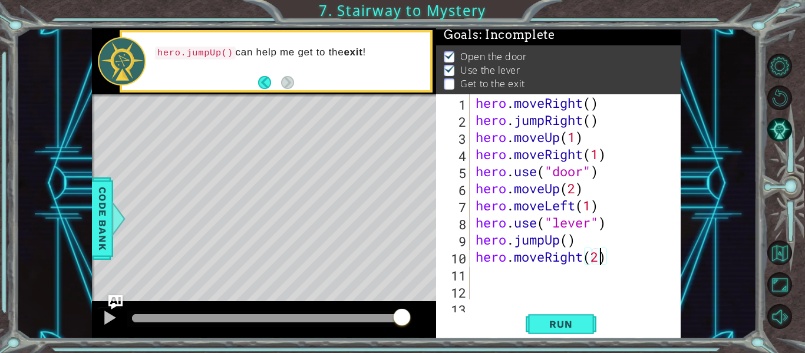
click at [621, 261] on div "hero . moveRight ( ) hero . jumpRight ( ) hero . moveUp ( 1 ) hero . moveRight …" at bounding box center [578, 213] width 211 height 239
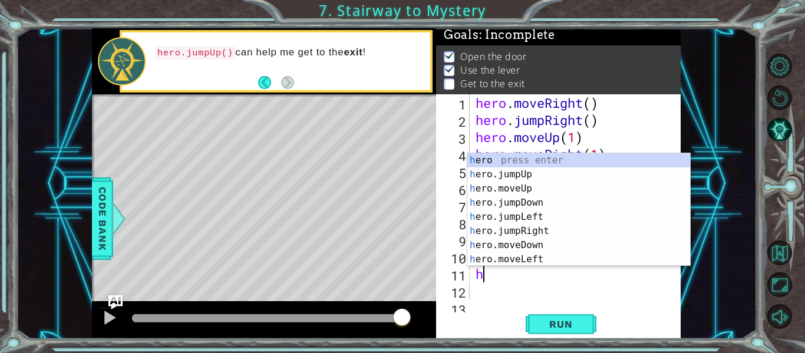
scroll to position [0, 0]
click at [548, 214] on div "he ro press enter he ro.jumpUp press enter he ro.jumpDown press enter he ro.jum…" at bounding box center [578, 223] width 223 height 141
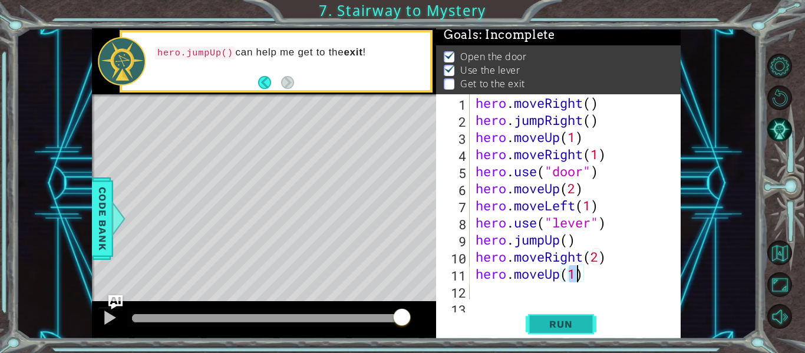
click at [566, 322] on span "Run" at bounding box center [561, 324] width 47 height 12
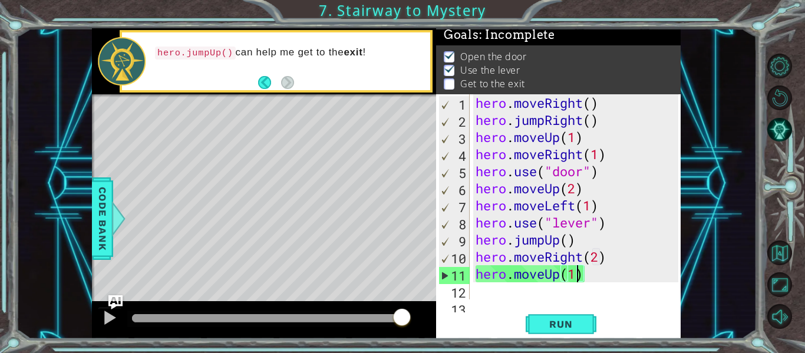
click at [568, 242] on div "hero . moveRight ( ) hero . jumpRight ( ) hero . moveUp ( 1 ) hero . moveRight …" at bounding box center [578, 213] width 211 height 239
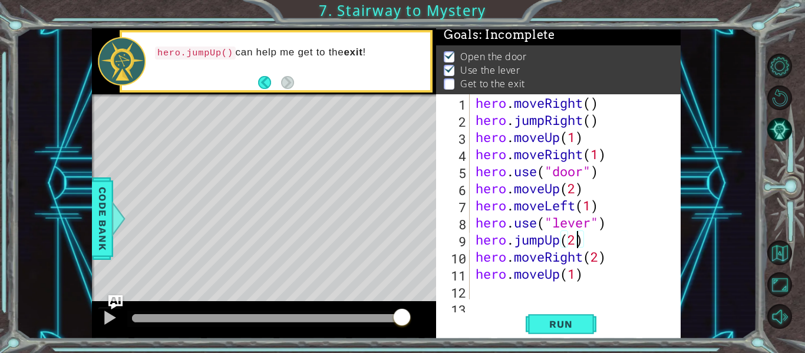
scroll to position [0, 4]
click at [561, 320] on span "Run" at bounding box center [561, 324] width 47 height 12
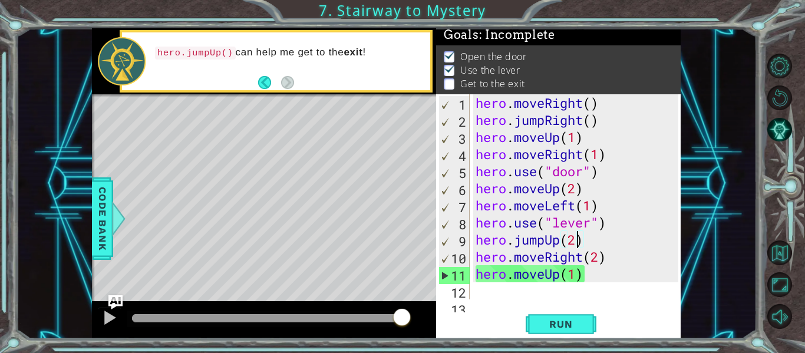
click at [589, 239] on div "hero . moveRight ( ) hero . jumpRight ( ) hero . moveUp ( 1 ) hero . moveRight …" at bounding box center [578, 213] width 211 height 239
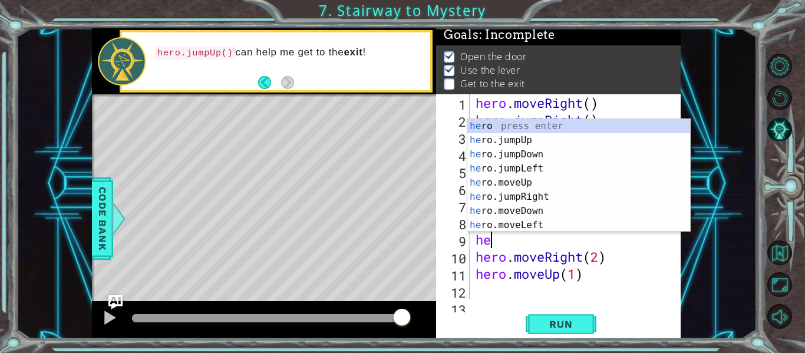
scroll to position [0, 0]
type textarea "h"
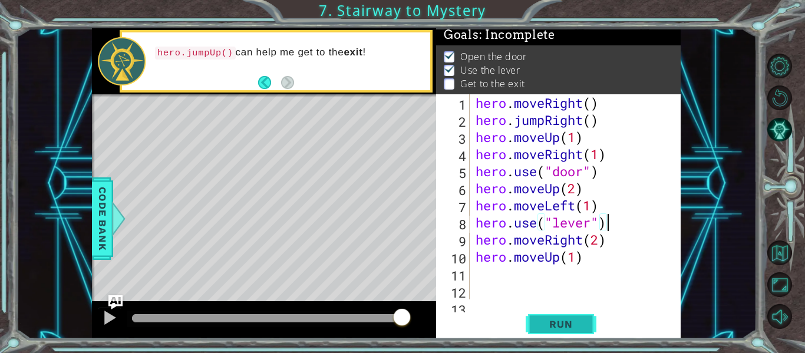
click at [552, 325] on span "Run" at bounding box center [561, 324] width 47 height 12
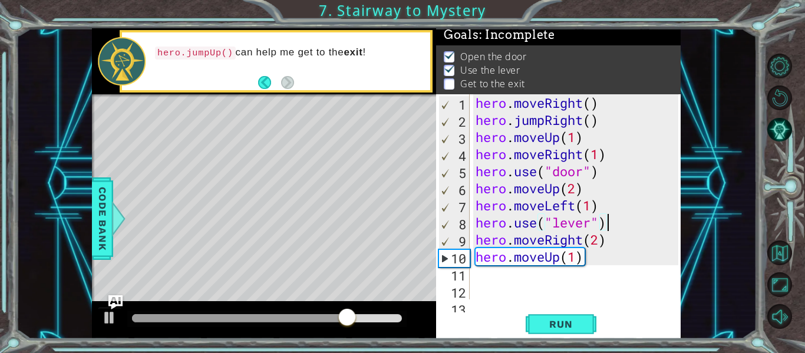
click at [582, 240] on div "hero . moveRight ( ) hero . jumpRight ( ) hero . moveUp ( 1 ) hero . moveRight …" at bounding box center [578, 213] width 211 height 239
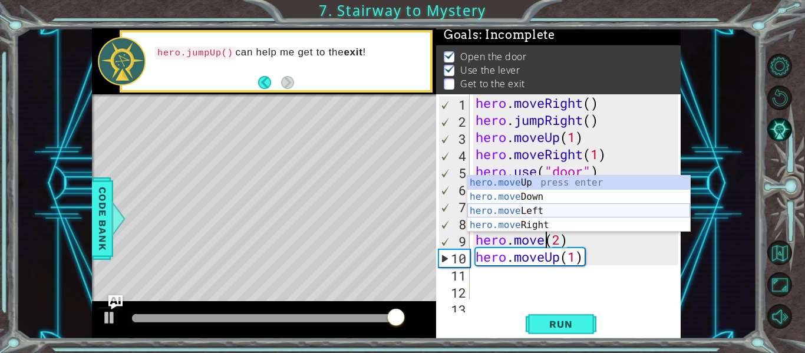
click at [542, 214] on div "hero.move Up press enter hero.move Down press enter hero.move Left press enter …" at bounding box center [578, 218] width 223 height 85
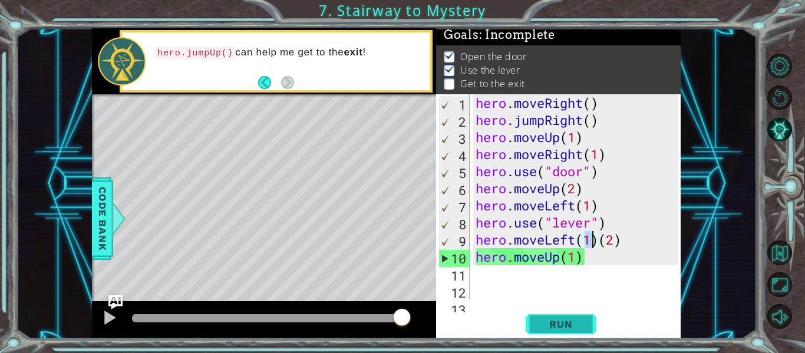
click at [562, 321] on span "Run" at bounding box center [561, 324] width 47 height 12
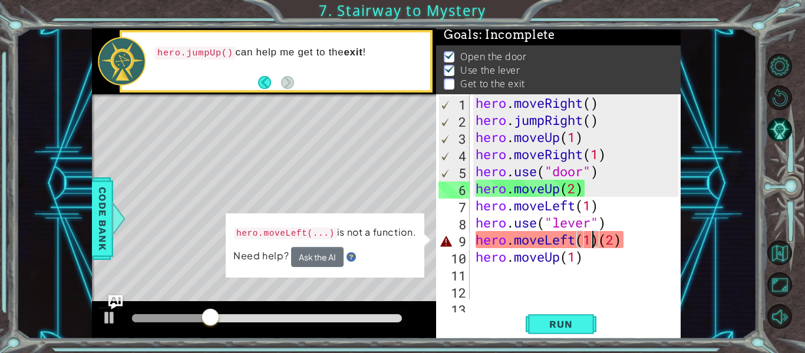
click at [628, 246] on div "hero . moveRight ( ) hero . jumpRight ( ) hero . moveUp ( 1 ) hero . moveRight …" at bounding box center [578, 213] width 211 height 239
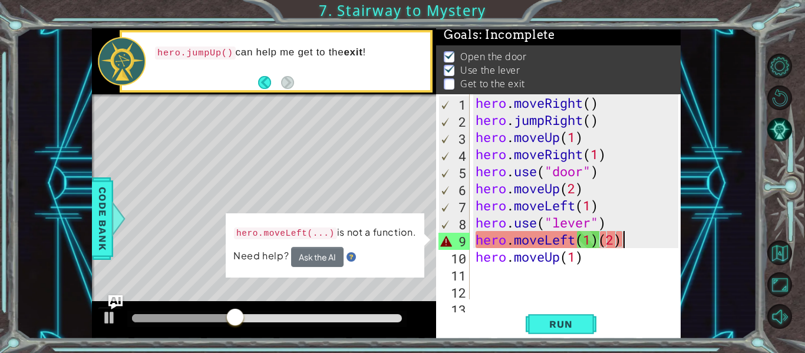
click at [596, 245] on div "hero . moveRight ( ) hero . jumpRight ( ) hero . moveUp ( 1 ) hero . moveRight …" at bounding box center [578, 213] width 211 height 239
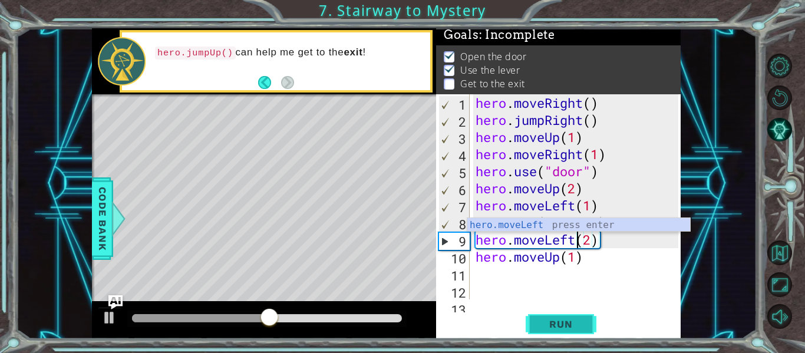
click at [555, 324] on span "Run" at bounding box center [561, 324] width 47 height 12
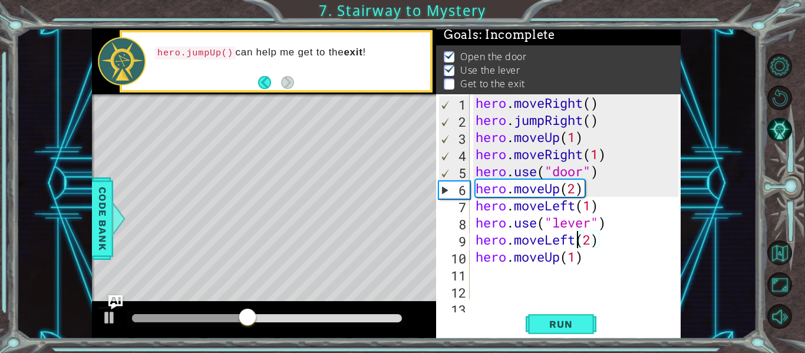
click at [545, 265] on div "hero . moveRight ( ) hero . jumpRight ( ) hero . moveUp ( 1 ) hero . moveRight …" at bounding box center [578, 213] width 211 height 239
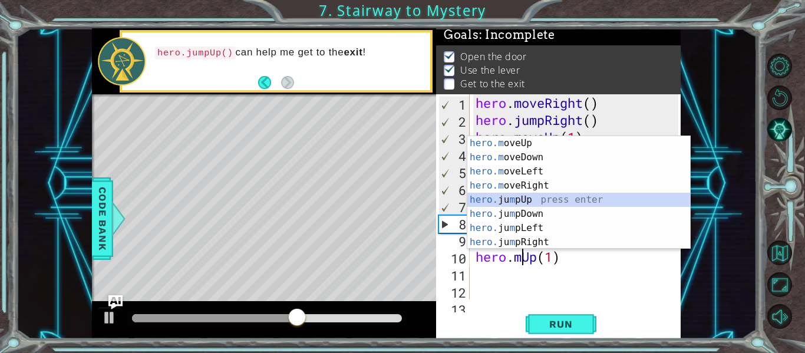
click at [530, 199] on div "hero.m oveUp press enter hero.m oveDown press enter hero.m oveLeft press enter …" at bounding box center [578, 206] width 223 height 141
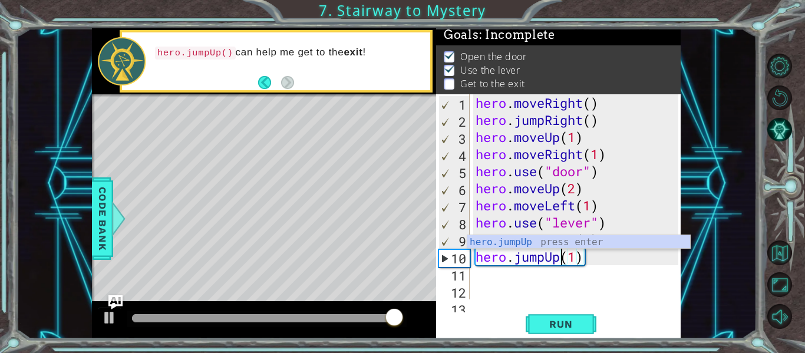
click at [552, 248] on body "1 ההההההההההההההההההההההההההההההההההההההההההההההההההההההההההההההההההההההההההההה…" at bounding box center [402, 176] width 805 height 353
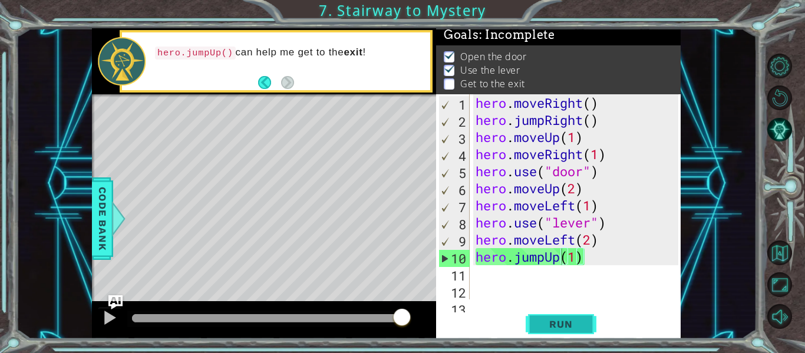
click at [562, 335] on button "Run" at bounding box center [561, 324] width 71 height 24
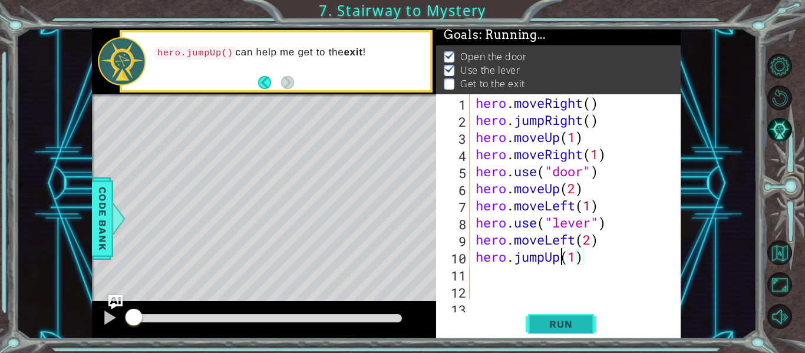
click at [563, 330] on button "Run" at bounding box center [561, 324] width 71 height 24
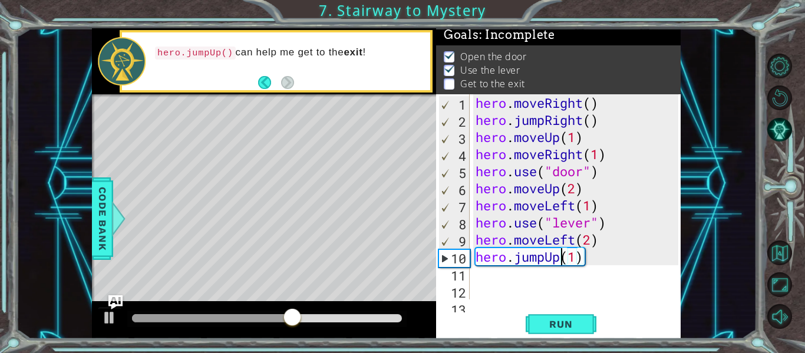
click at [610, 256] on div "hero . moveRight ( ) hero . jumpRight ( ) hero . moveUp ( 1 ) hero . moveRight …" at bounding box center [578, 213] width 211 height 239
type textarea "hero.jumpUp(1)"
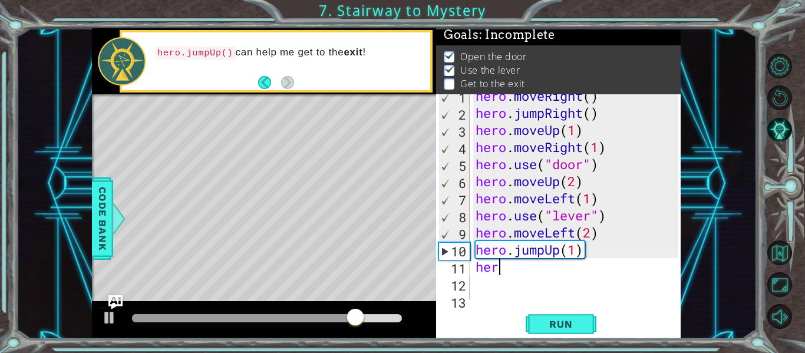
scroll to position [34, 0]
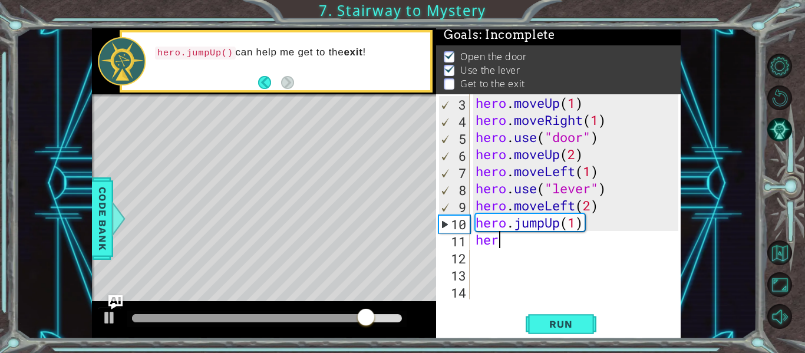
click at [523, 236] on div "hero . moveUp ( 1 ) hero . moveRight ( 1 ) hero . use ( "door" ) hero . moveUp …" at bounding box center [578, 213] width 211 height 239
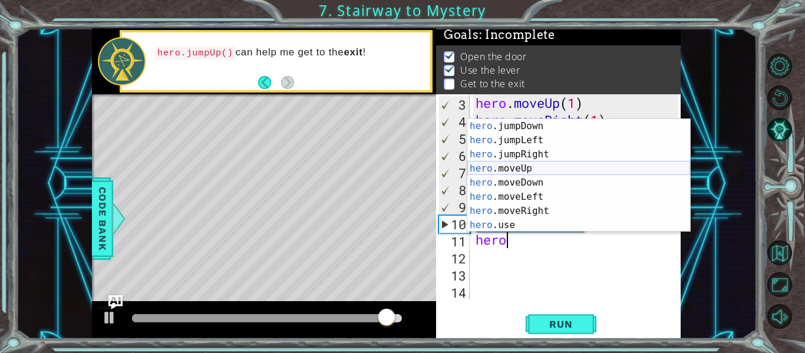
scroll to position [28, 0]
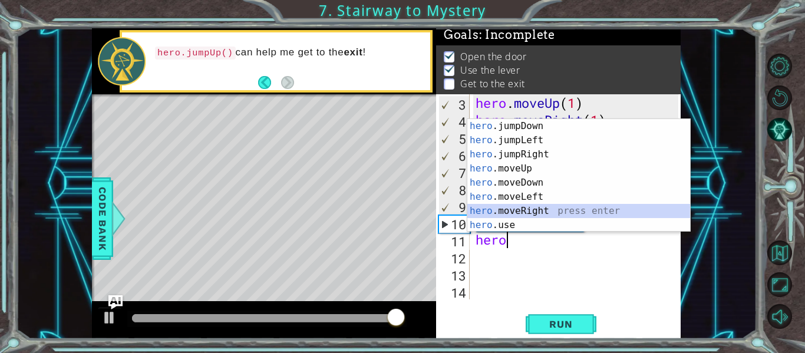
click at [527, 210] on div "hero .jumpDown press enter hero .jumpLeft press enter hero .jumpRight press ent…" at bounding box center [578, 189] width 223 height 141
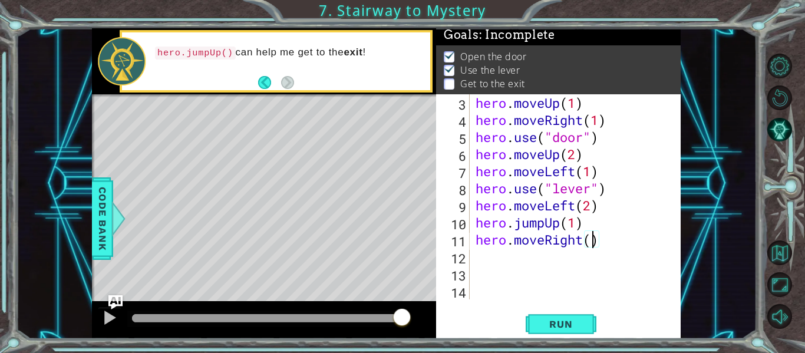
type textarea "hero.moveRight(2)"
click at [602, 241] on div "hero . moveUp ( 1 ) hero . moveRight ( 1 ) hero . use ( "door" ) hero . moveUp …" at bounding box center [578, 213] width 211 height 239
click at [611, 244] on div "hero . moveUp ( 1 ) hero . moveRight ( 1 ) hero . use ( "door" ) hero . moveUp …" at bounding box center [578, 213] width 211 height 239
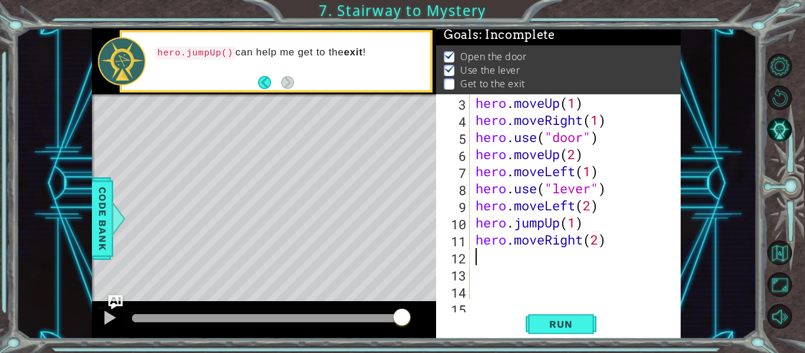
type textarea "j"
type textarea "g"
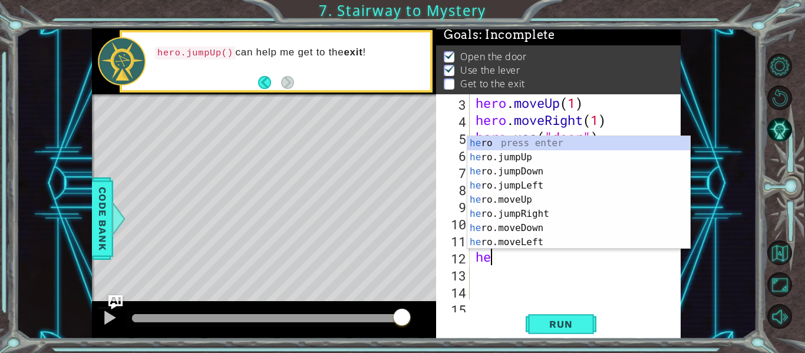
scroll to position [0, 1]
click at [575, 202] on div "her o press enter her o.jumpUp press enter her o.jumpDown press enter her o.jum…" at bounding box center [578, 206] width 223 height 141
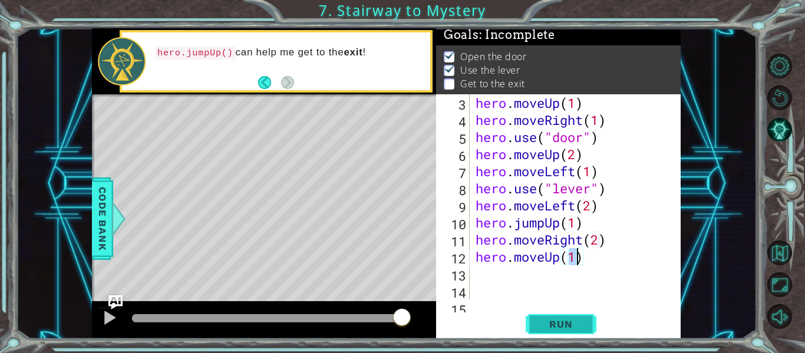
type textarea "hero.moveUp(1)"
click at [583, 324] on span "Run" at bounding box center [561, 324] width 47 height 12
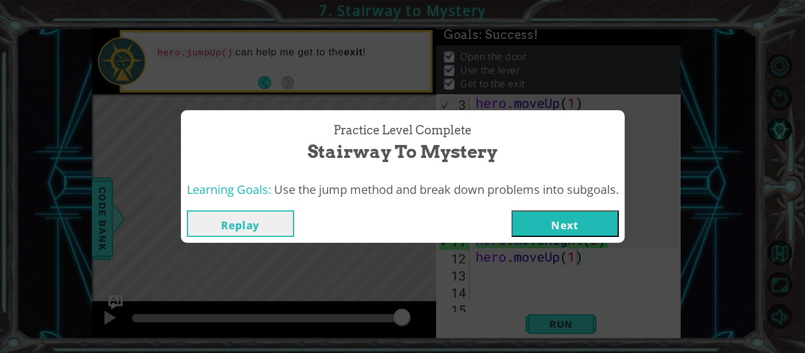
click at [555, 233] on button "Next" at bounding box center [565, 223] width 107 height 27
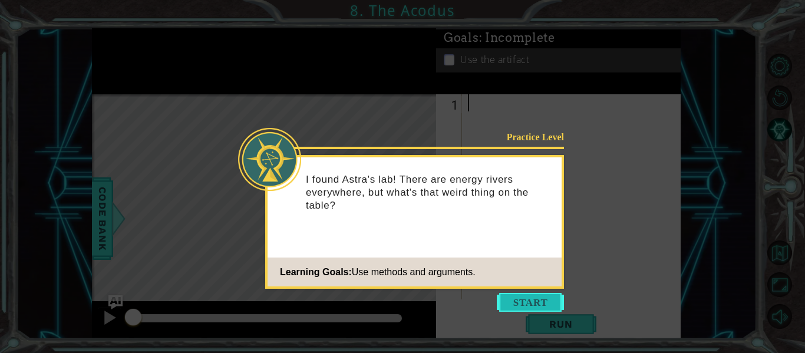
click at [534, 301] on button "Start" at bounding box center [530, 302] width 67 height 19
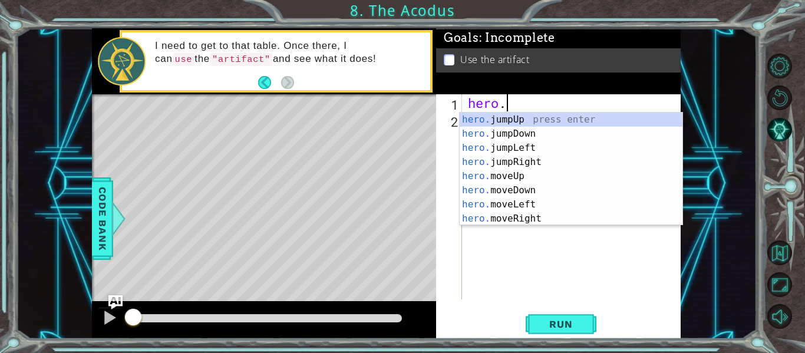
scroll to position [0, 1]
type textarea "h"
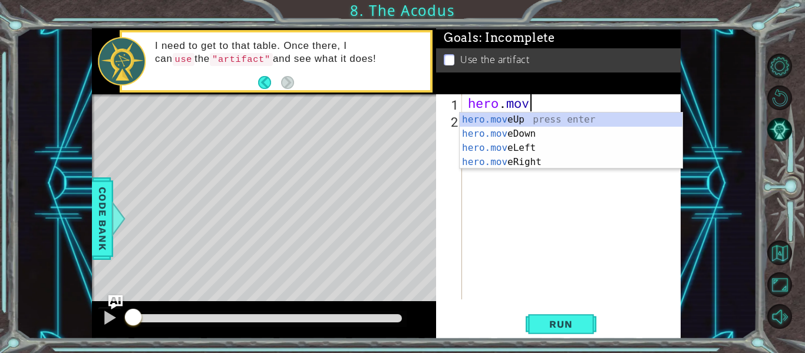
scroll to position [0, 2]
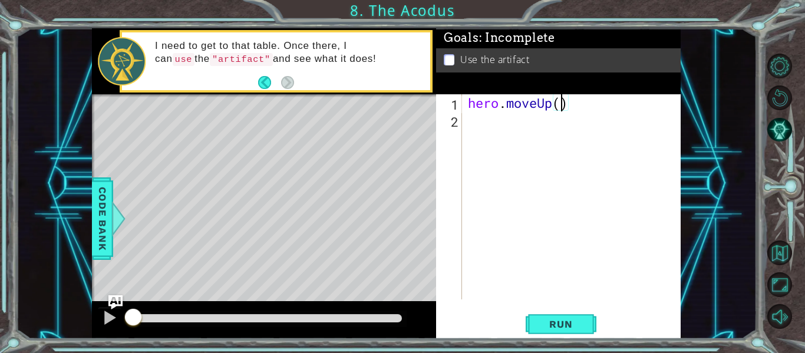
type textarea "hero.moveUp(2)"
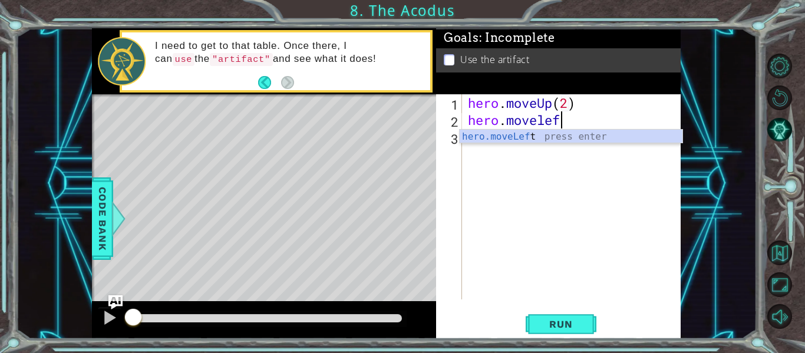
scroll to position [0, 4]
type textarea "hero.moveLeft(1)"
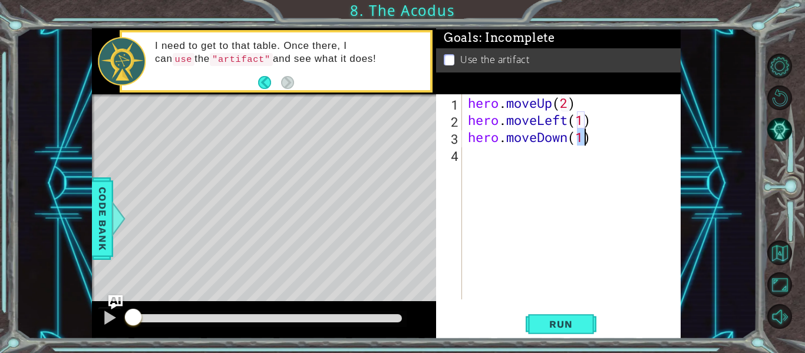
type textarea "hero.moveDown(2)"
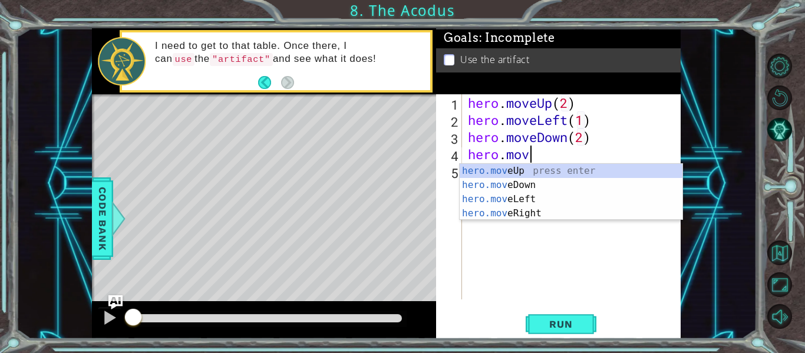
scroll to position [0, 2]
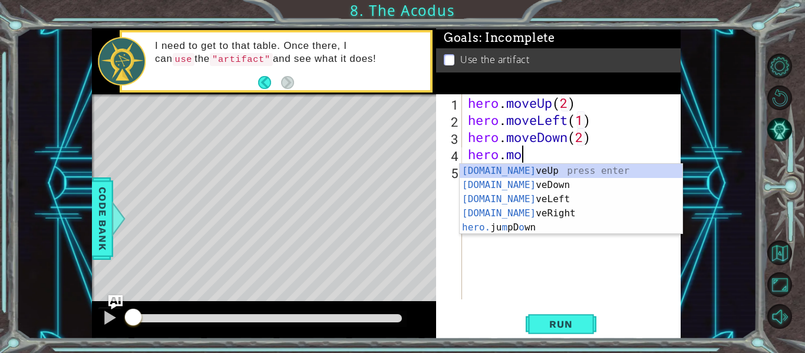
type textarea "her"
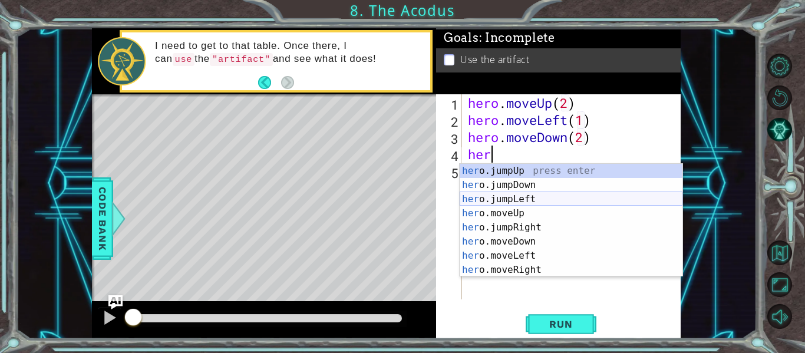
click at [531, 203] on div "her o.jumpUp press enter her o.jumpDown press enter her o.jumpLeft press enter …" at bounding box center [571, 234] width 223 height 141
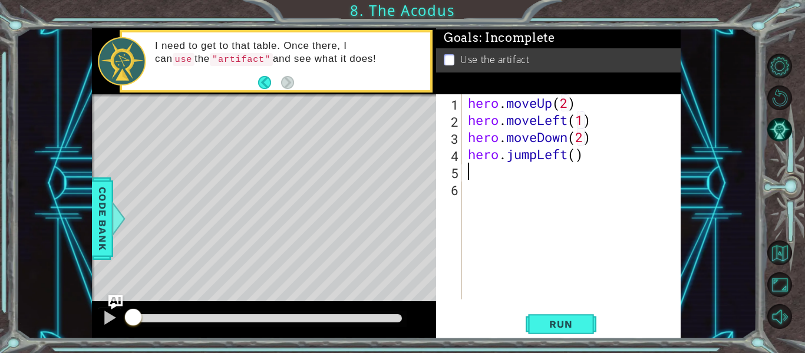
scroll to position [0, 0]
click at [578, 159] on div "hero . moveUp ( 2 ) hero . moveLeft ( 1 ) hero . moveDown ( 2 ) hero . jumpLeft…" at bounding box center [575, 213] width 219 height 239
type textarea "hero.jumpLeft(1)"
click at [606, 151] on div "hero . moveUp ( 2 ) hero . moveLeft ( 1 ) hero . moveDown ( 2 ) hero . jumpLeft…" at bounding box center [575, 213] width 219 height 239
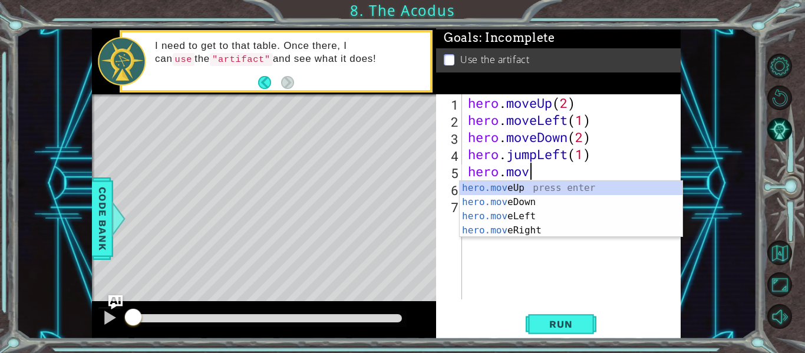
scroll to position [0, 2]
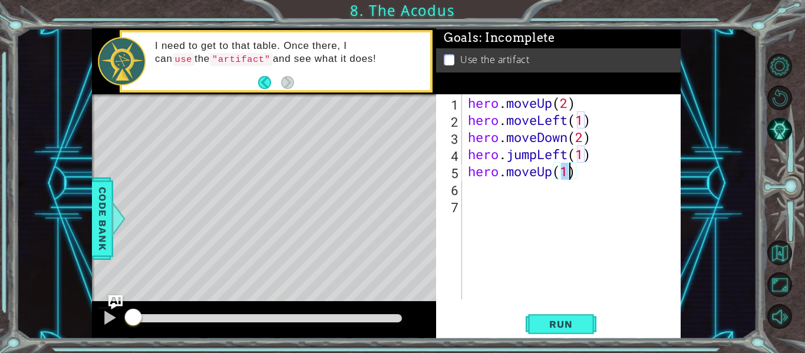
type textarea "hero.moveUp(2)"
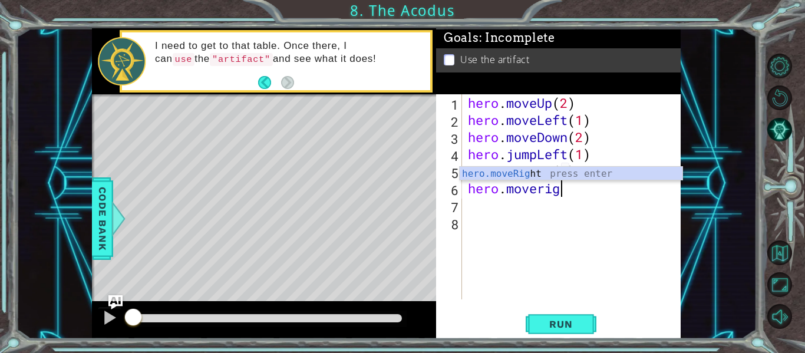
scroll to position [0, 4]
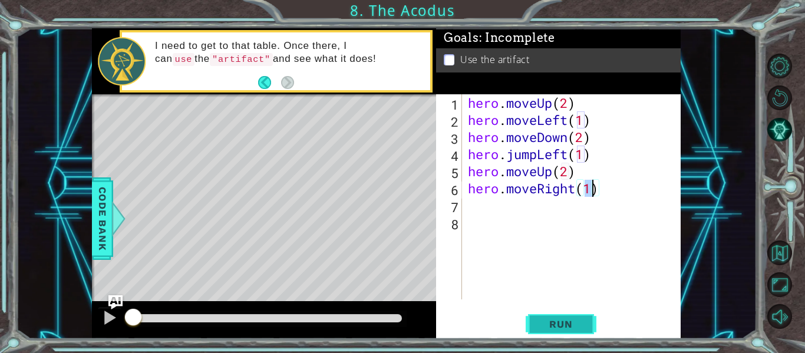
type textarea "hero.moveRight(1)"
click at [545, 324] on span "Run" at bounding box center [561, 324] width 47 height 12
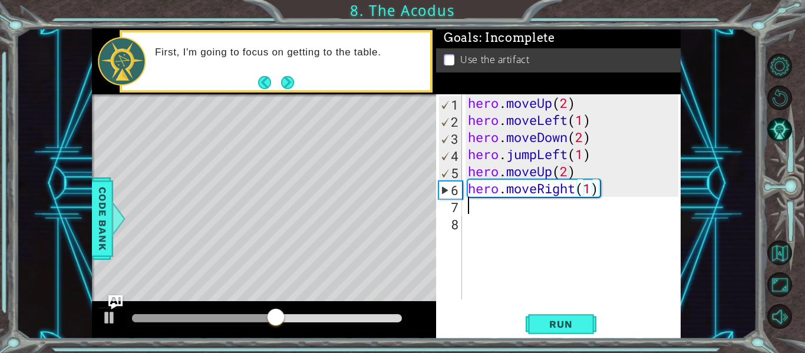
click at [617, 199] on div "hero . moveUp ( 2 ) hero . moveLeft ( 1 ) hero . moveDown ( 2 ) hero . jumpLeft…" at bounding box center [575, 213] width 219 height 239
click at [543, 327] on span "Run" at bounding box center [561, 324] width 47 height 12
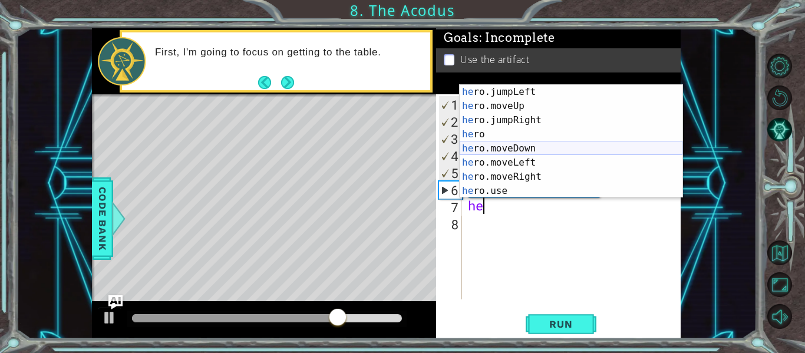
scroll to position [28, 0]
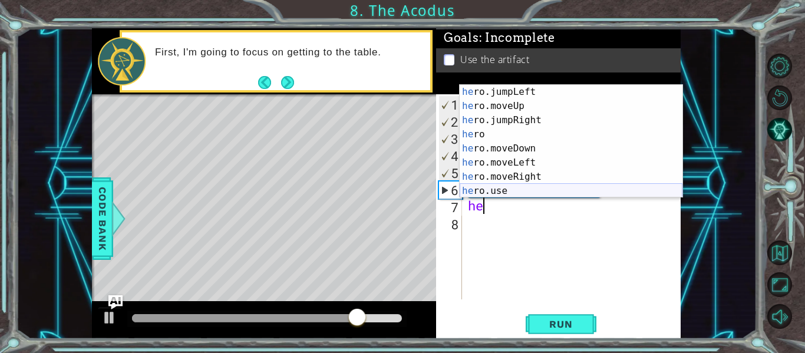
click at [516, 192] on div "he ro.jumpLeft press enter he ro.moveUp press enter he ro.jumpRight press enter…" at bounding box center [571, 155] width 223 height 141
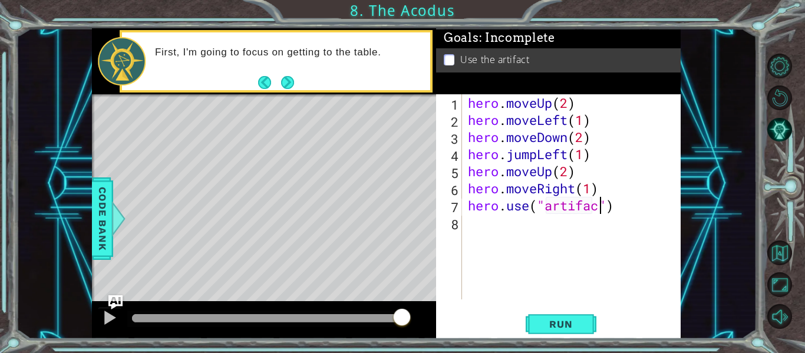
scroll to position [0, 6]
type textarea "hero.use("artifact")"
click at [551, 333] on button "Run" at bounding box center [561, 324] width 71 height 24
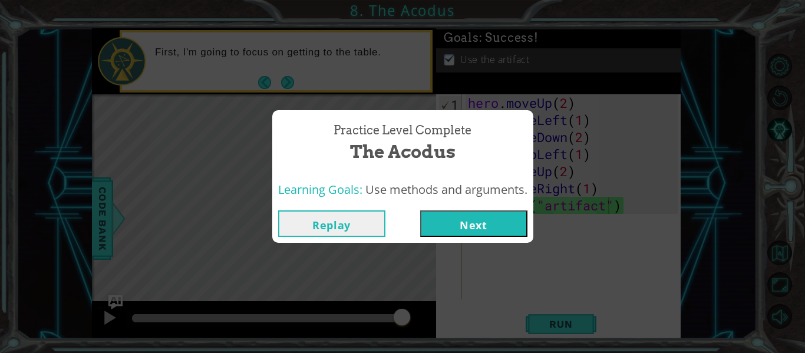
click at [462, 225] on button "Next" at bounding box center [473, 223] width 107 height 27
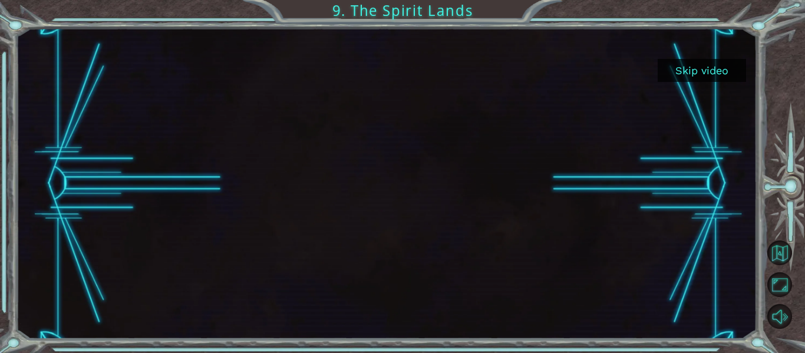
click at [718, 70] on button "Skip video" at bounding box center [702, 70] width 88 height 23
